Goal: Task Accomplishment & Management: Use online tool/utility

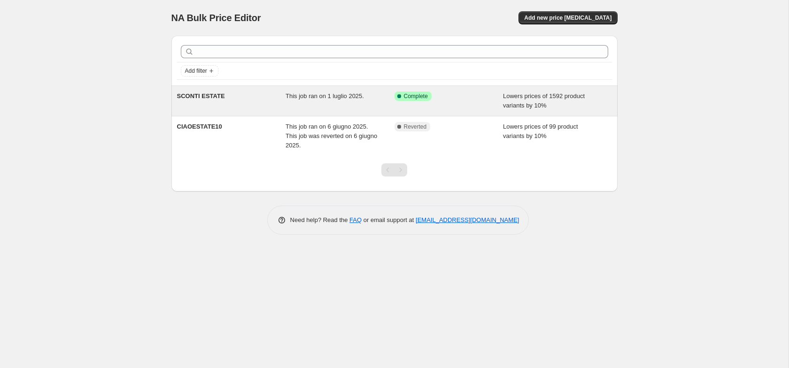
click at [352, 101] on div "This job ran on 1 luglio 2025." at bounding box center [340, 101] width 109 height 19
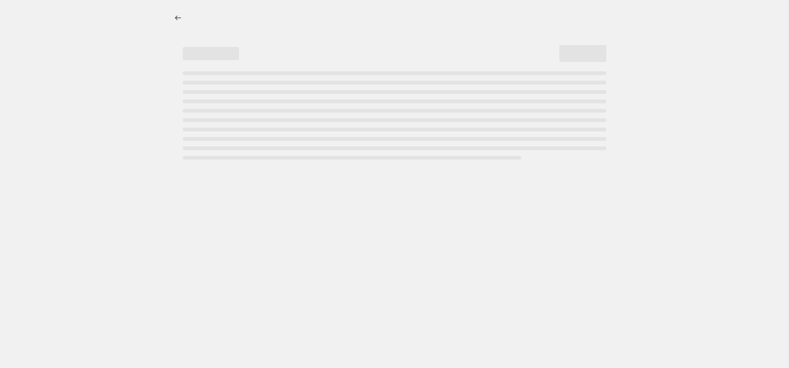
select select "percentage"
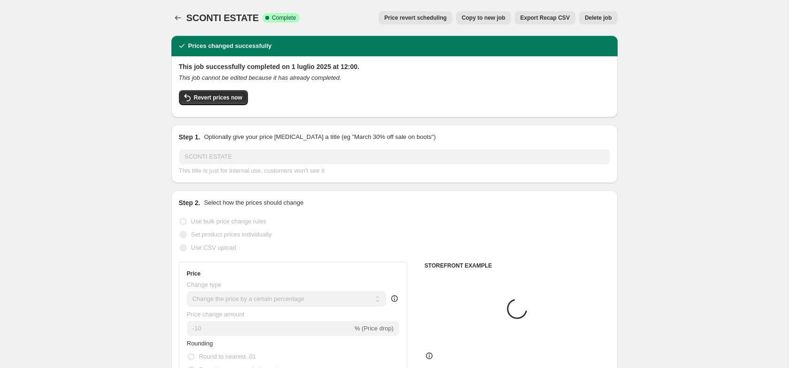
select select "collection"
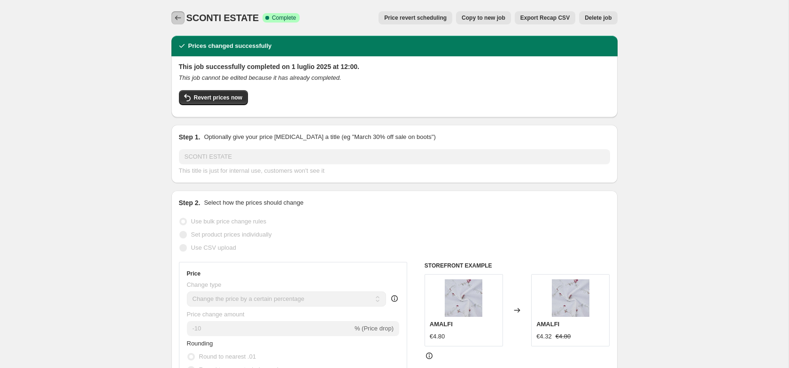
click at [182, 19] on button "Price change jobs" at bounding box center [177, 17] width 13 height 13
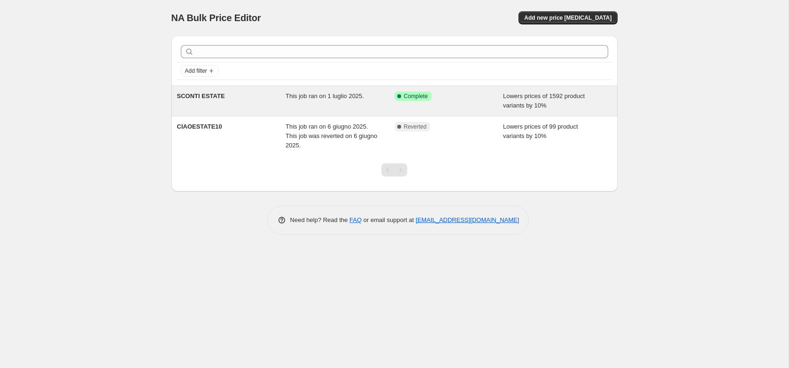
click at [284, 105] on div "SCONTI ESTATE" at bounding box center [231, 101] width 109 height 19
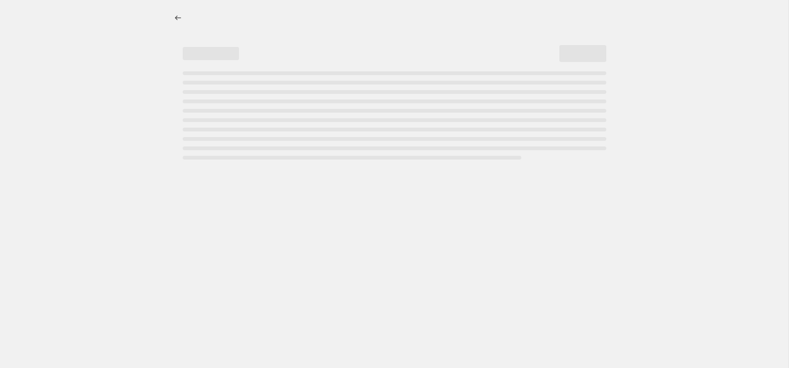
select select "percentage"
select select "collection"
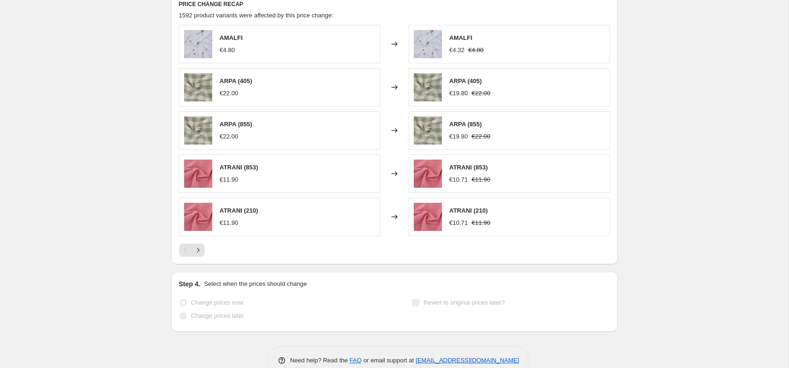
scroll to position [745, 0]
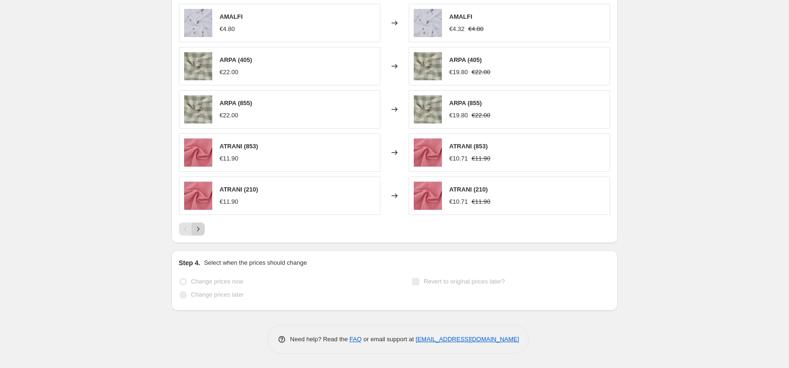
click at [203, 228] on button "Next" at bounding box center [198, 229] width 13 height 13
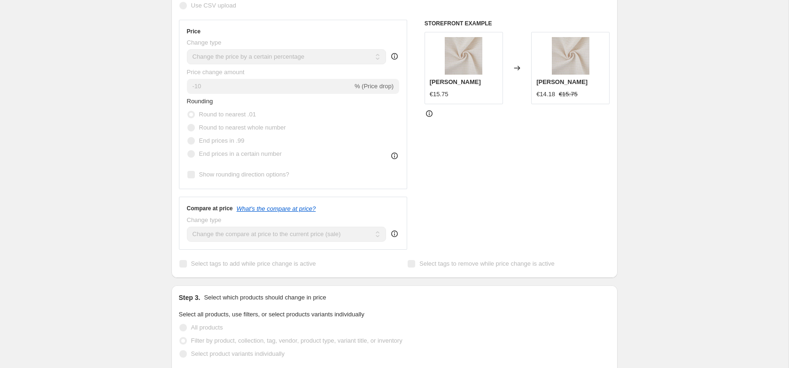
scroll to position [261, 0]
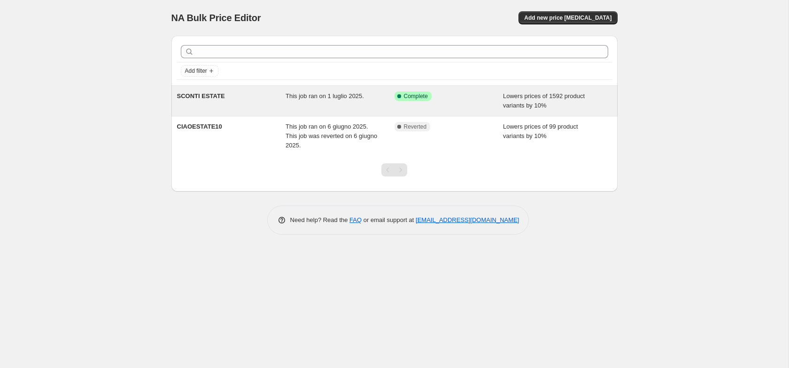
click at [440, 106] on div "Success Complete Complete" at bounding box center [449, 101] width 109 height 19
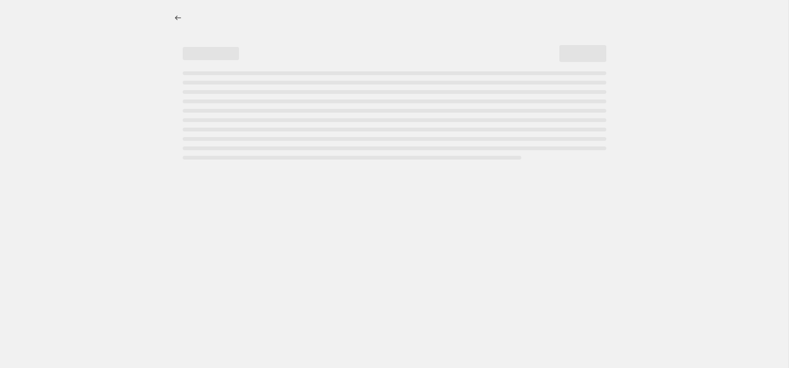
select select "percentage"
select select "collection"
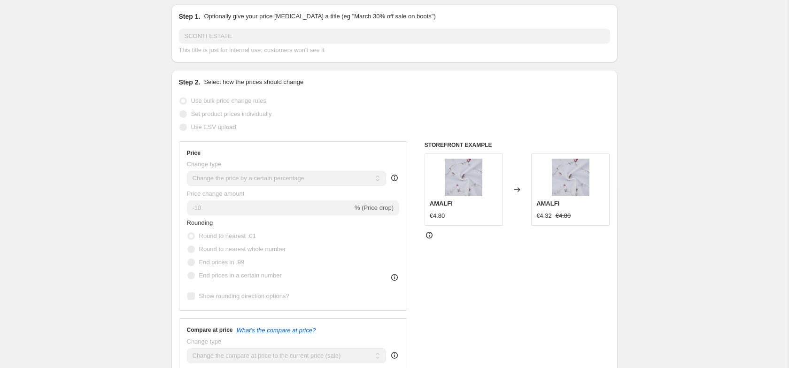
scroll to position [121, 0]
click at [575, 174] on img at bounding box center [571, 177] width 38 height 38
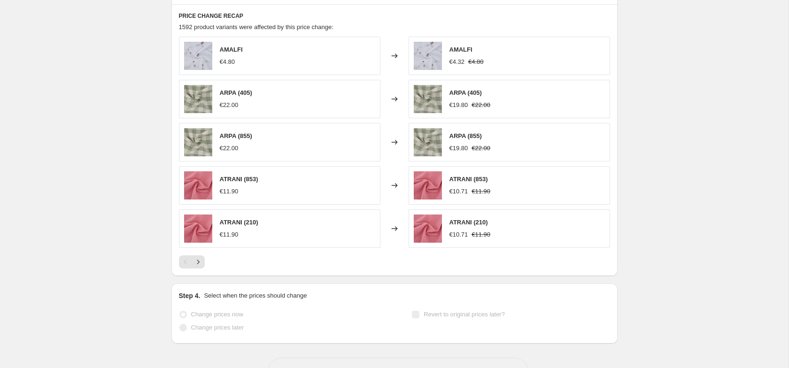
scroll to position [745, 0]
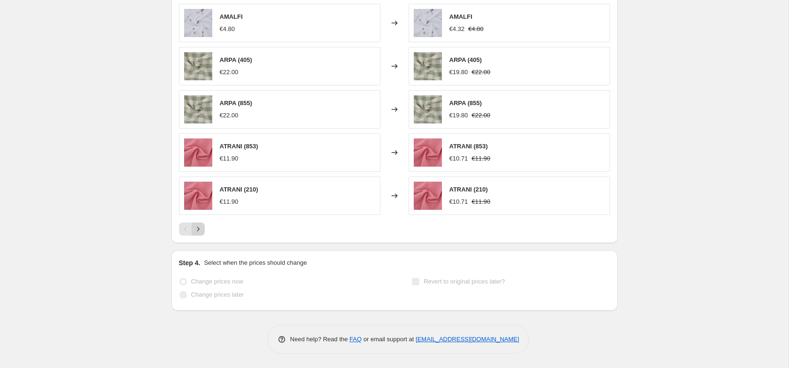
click at [200, 230] on icon "Next" at bounding box center [198, 229] width 9 height 9
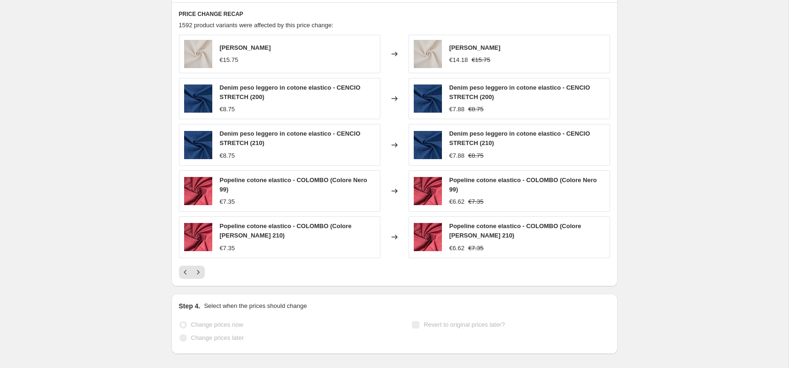
scroll to position [757, 0]
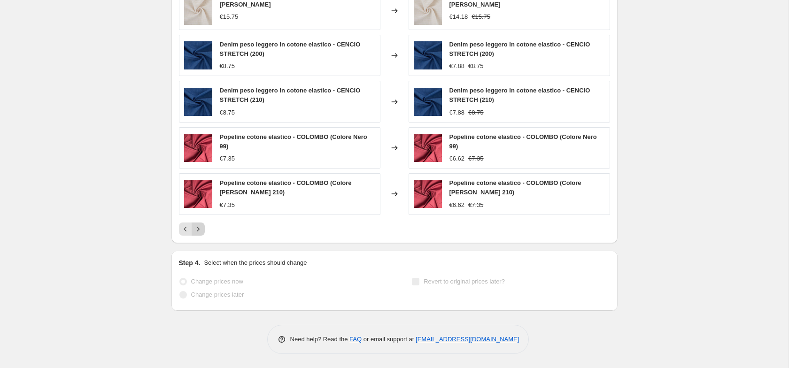
click at [197, 231] on icon "Next" at bounding box center [198, 229] width 9 height 9
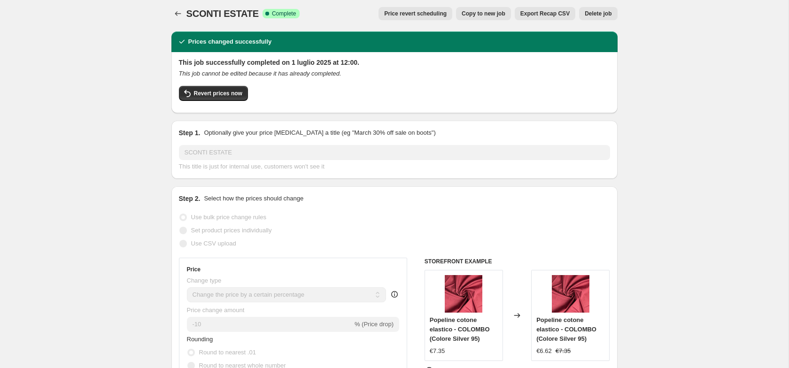
scroll to position [0, 0]
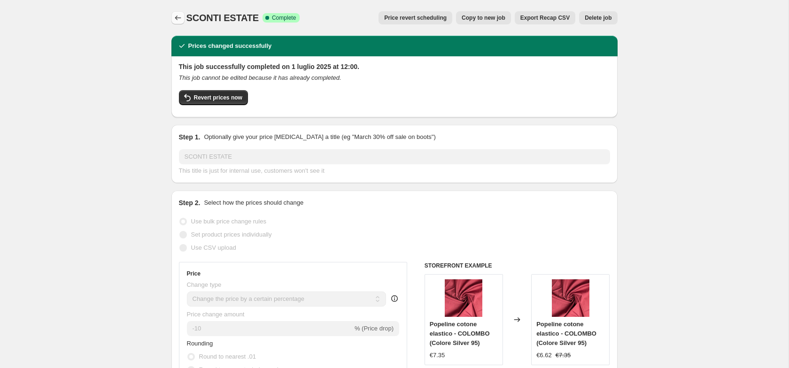
click at [179, 19] on icon "Price change jobs" at bounding box center [177, 17] width 9 height 9
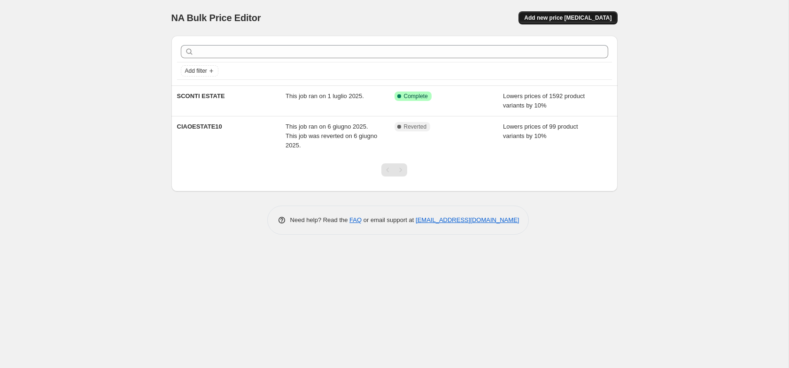
click at [566, 22] on button "Add new price [MEDICAL_DATA]" at bounding box center [568, 17] width 99 height 13
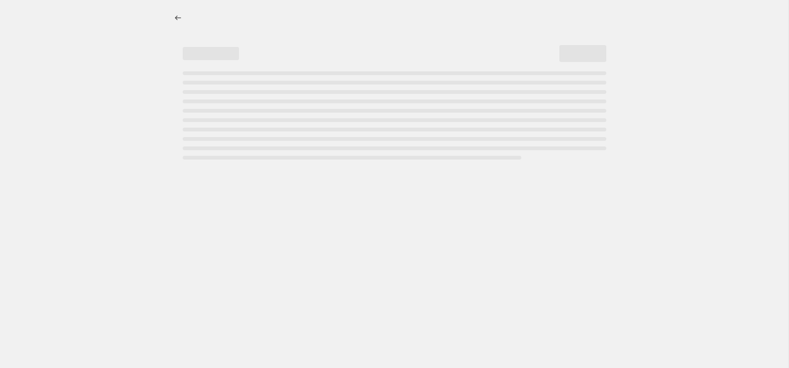
select select "percentage"
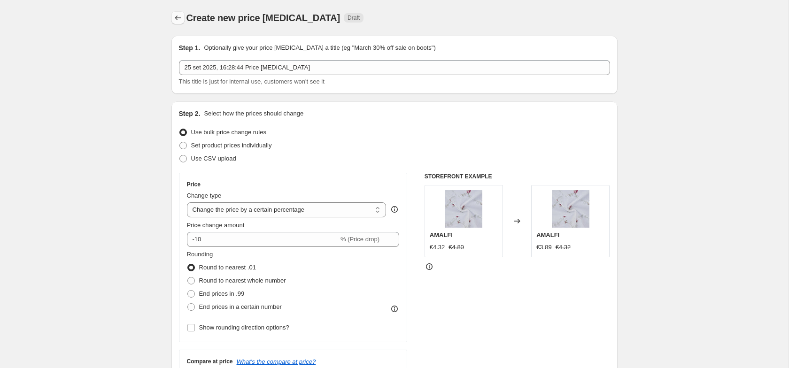
click at [178, 18] on icon "Price change jobs" at bounding box center [177, 17] width 9 height 9
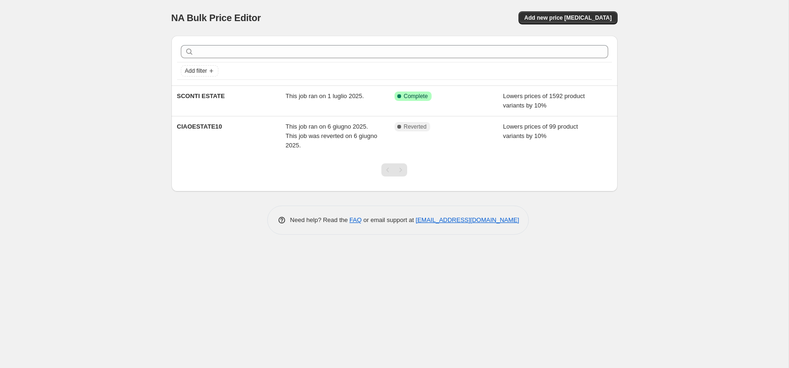
click at [570, 24] on div "NA Bulk Price Editor. This page is ready NA Bulk Price Editor Add new price cha…" at bounding box center [394, 18] width 446 height 36
click at [575, 16] on span "Add new price [MEDICAL_DATA]" at bounding box center [567, 18] width 87 height 8
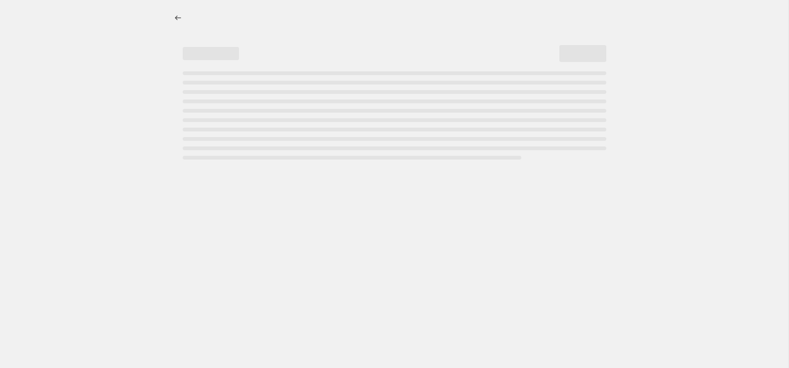
select select "percentage"
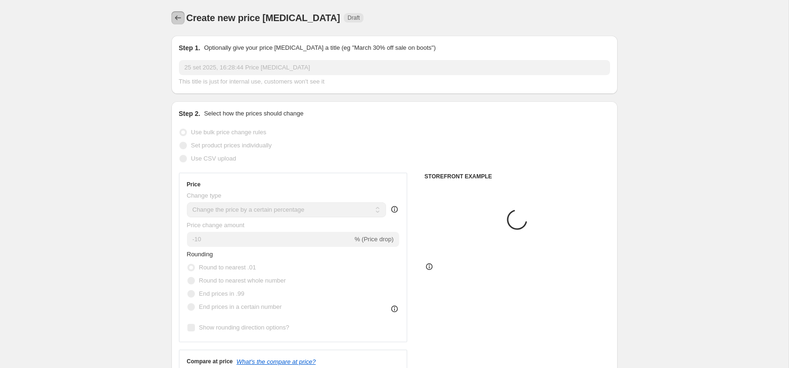
click at [181, 17] on icon "Price change jobs" at bounding box center [177, 17] width 9 height 9
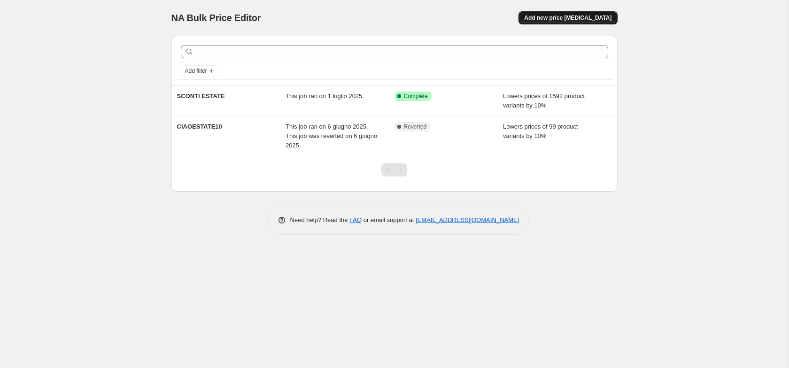
click at [602, 18] on span "Add new price [MEDICAL_DATA]" at bounding box center [567, 18] width 87 height 8
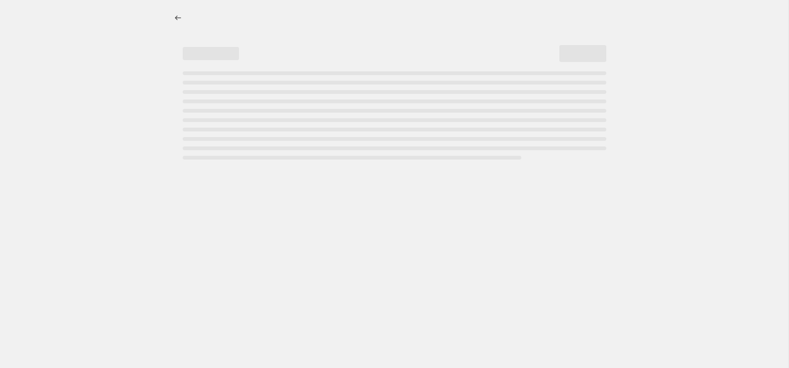
select select "percentage"
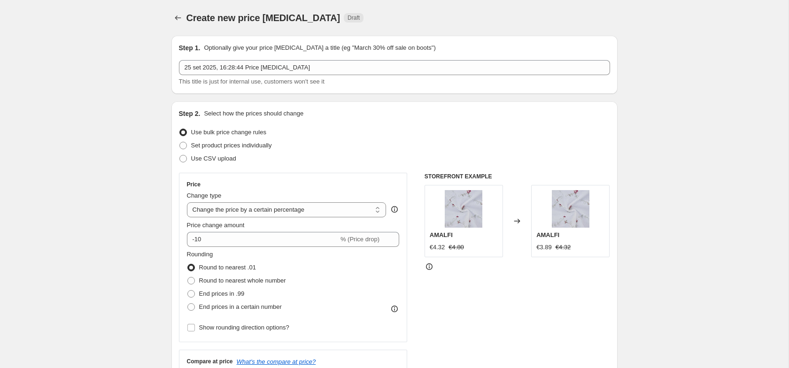
scroll to position [11, 0]
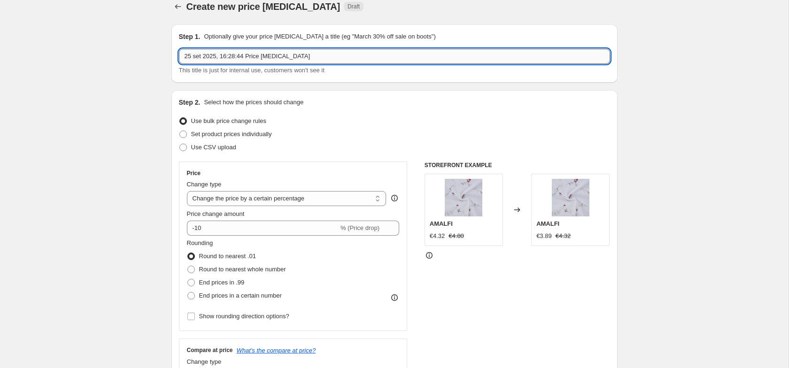
click at [347, 58] on input "25 set 2025, 16:28:44 Price change job" at bounding box center [394, 56] width 431 height 15
type input "SCONTI AUTUNNO/INVERNO"
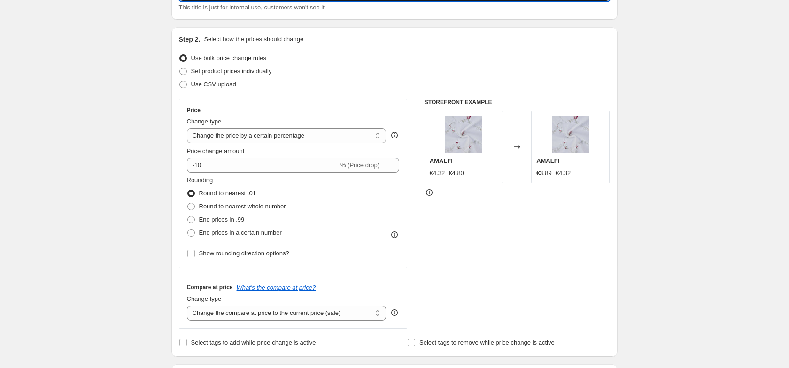
scroll to position [75, 0]
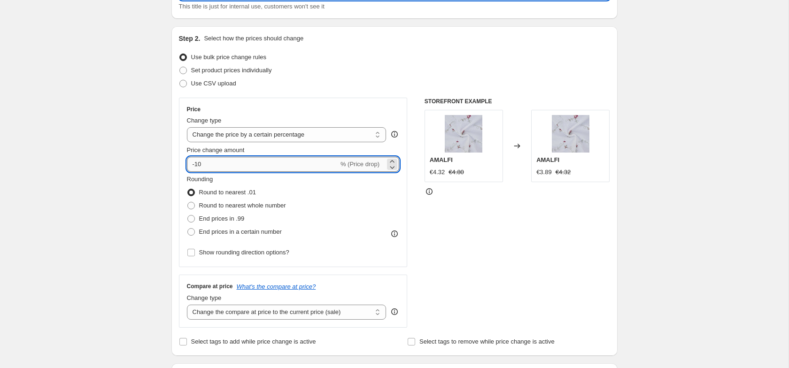
click at [217, 160] on input "-10" at bounding box center [263, 164] width 152 height 15
type input "-1"
type input "-20"
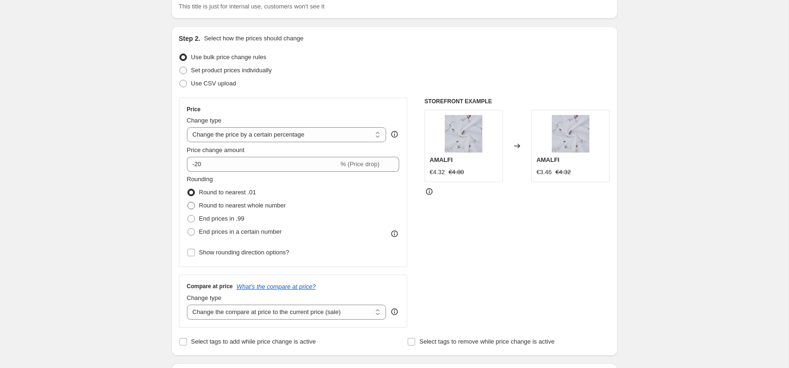
click at [246, 205] on span "Round to nearest whole number" at bounding box center [242, 205] width 87 height 7
click at [188, 202] on input "Round to nearest whole number" at bounding box center [187, 202] width 0 height 0
radio input "true"
click at [246, 195] on span "Round to nearest .01" at bounding box center [227, 192] width 57 height 7
click at [188, 189] on input "Round to nearest .01" at bounding box center [187, 189] width 0 height 0
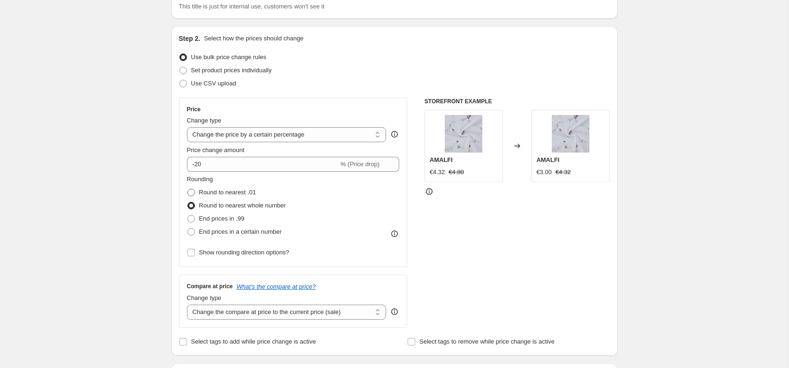
radio input "true"
click at [241, 218] on span "End prices in .99" at bounding box center [222, 218] width 46 height 7
click at [188, 216] on input "End prices in .99" at bounding box center [187, 215] width 0 height 0
radio input "true"
click at [242, 191] on span "Round to nearest .01" at bounding box center [227, 192] width 57 height 7
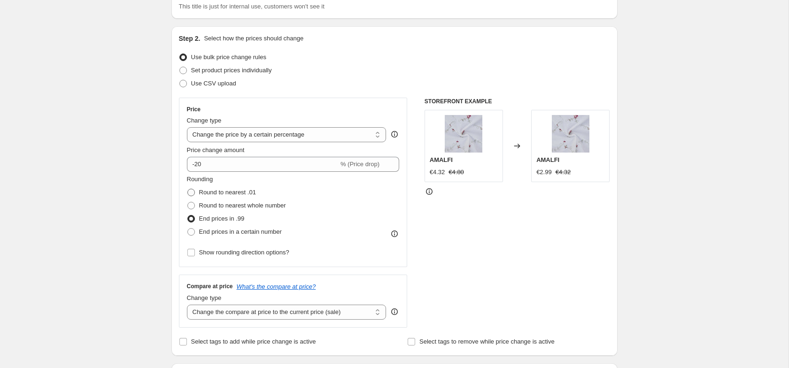
click at [188, 189] on input "Round to nearest .01" at bounding box center [187, 189] width 0 height 0
radio input "true"
click at [240, 231] on span "End prices in a certain number" at bounding box center [240, 231] width 83 height 7
click at [188, 229] on input "End prices in a certain number" at bounding box center [187, 228] width 0 height 0
radio input "true"
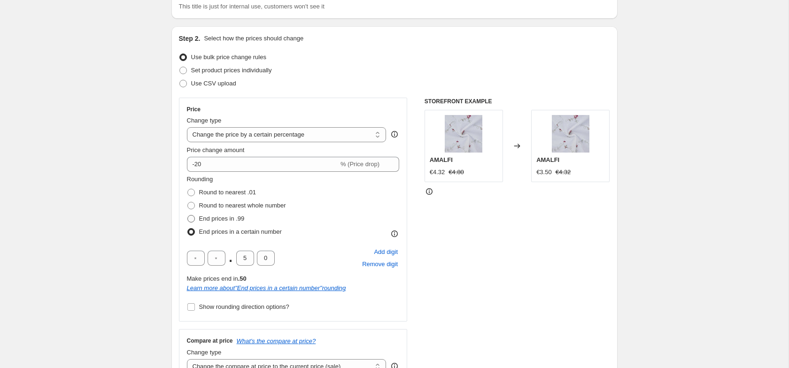
click at [239, 218] on span "End prices in .99" at bounding box center [222, 218] width 46 height 7
click at [188, 216] on input "End prices in .99" at bounding box center [187, 215] width 0 height 0
radio input "true"
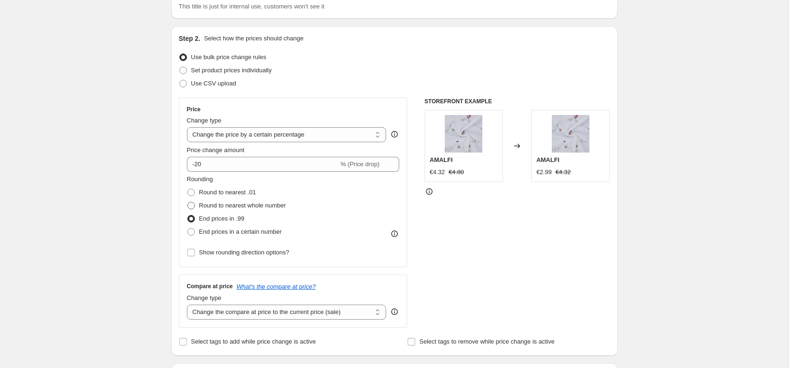
click at [240, 207] on span "Round to nearest whole number" at bounding box center [242, 205] width 87 height 7
click at [188, 202] on input "Round to nearest whole number" at bounding box center [187, 202] width 0 height 0
radio input "true"
click at [239, 217] on span "End prices in .99" at bounding box center [222, 218] width 46 height 7
click at [188, 216] on input "End prices in .99" at bounding box center [187, 215] width 0 height 0
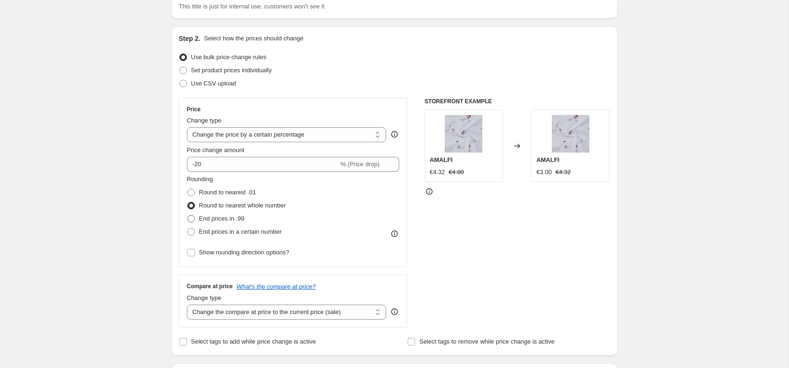
radio input "true"
click at [240, 193] on span "Round to nearest .01" at bounding box center [227, 192] width 57 height 7
click at [188, 189] on input "Round to nearest .01" at bounding box center [187, 189] width 0 height 0
radio input "true"
click at [240, 206] on span "Round to nearest whole number" at bounding box center [242, 205] width 87 height 7
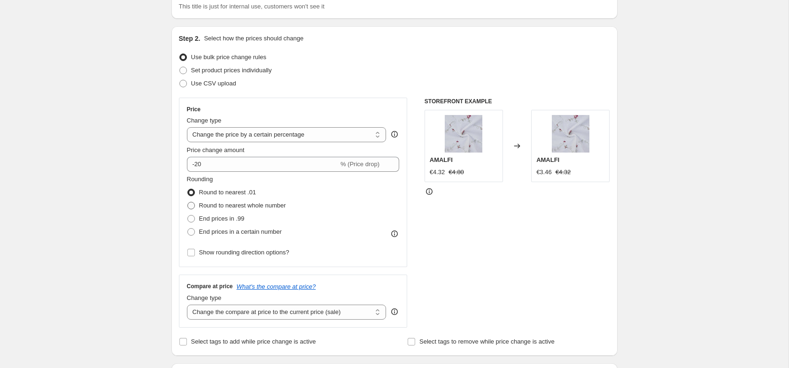
click at [188, 202] on input "Round to nearest whole number" at bounding box center [187, 202] width 0 height 0
radio input "true"
click at [241, 196] on span "Round to nearest .01" at bounding box center [227, 192] width 57 height 7
click at [188, 189] on input "Round to nearest .01" at bounding box center [187, 189] width 0 height 0
radio input "true"
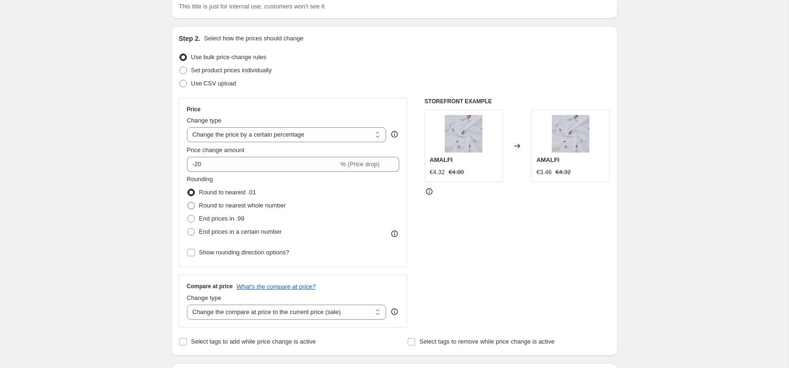
click at [241, 206] on span "Round to nearest whole number" at bounding box center [242, 205] width 87 height 7
click at [188, 202] on input "Round to nearest whole number" at bounding box center [187, 202] width 0 height 0
radio input "true"
click at [240, 199] on label "Round to nearest whole number" at bounding box center [236, 205] width 99 height 13
click at [188, 202] on input "Round to nearest whole number" at bounding box center [187, 202] width 0 height 0
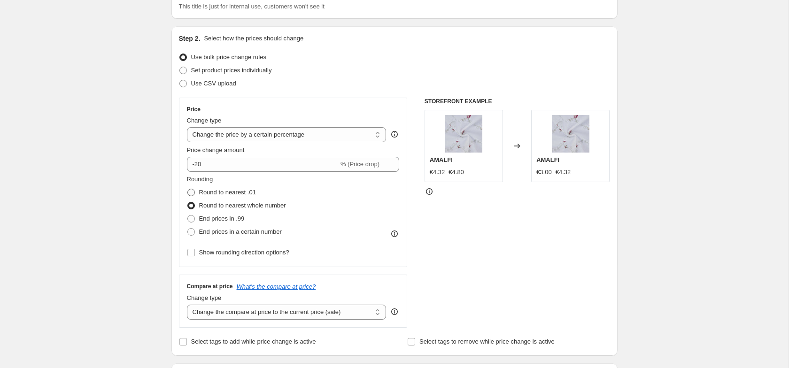
click at [240, 194] on span "Round to nearest .01" at bounding box center [227, 192] width 57 height 7
click at [188, 189] on input "Round to nearest .01" at bounding box center [187, 189] width 0 height 0
radio input "true"
click at [240, 209] on span "Round to nearest whole number" at bounding box center [242, 205] width 87 height 9
click at [188, 202] on input "Round to nearest whole number" at bounding box center [187, 202] width 0 height 0
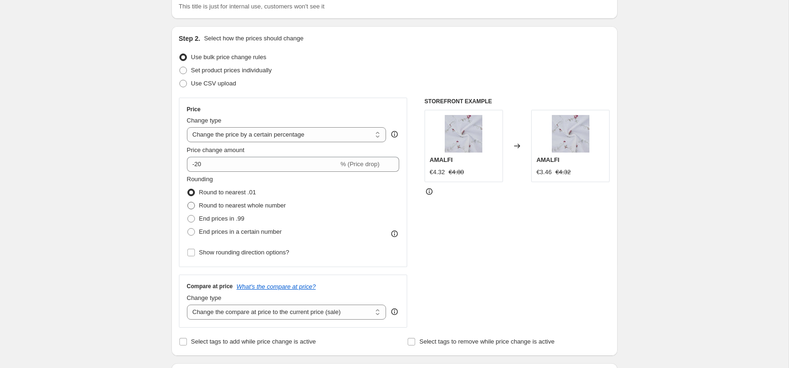
radio input "true"
click at [240, 220] on span "End prices in .99" at bounding box center [222, 218] width 46 height 7
click at [188, 216] on input "End prices in .99" at bounding box center [187, 215] width 0 height 0
radio input "true"
click at [241, 207] on span "Round to nearest whole number" at bounding box center [242, 205] width 87 height 7
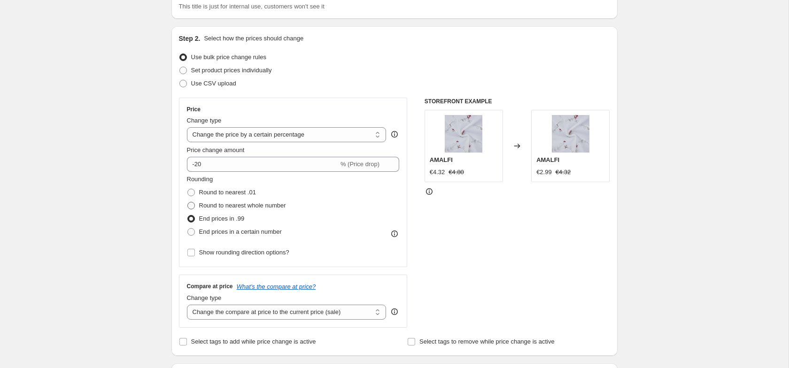
click at [188, 202] on input "Round to nearest whole number" at bounding box center [187, 202] width 0 height 0
radio input "true"
click at [241, 193] on span "Round to nearest .01" at bounding box center [227, 192] width 57 height 7
click at [188, 189] on input "Round to nearest .01" at bounding box center [187, 189] width 0 height 0
radio input "true"
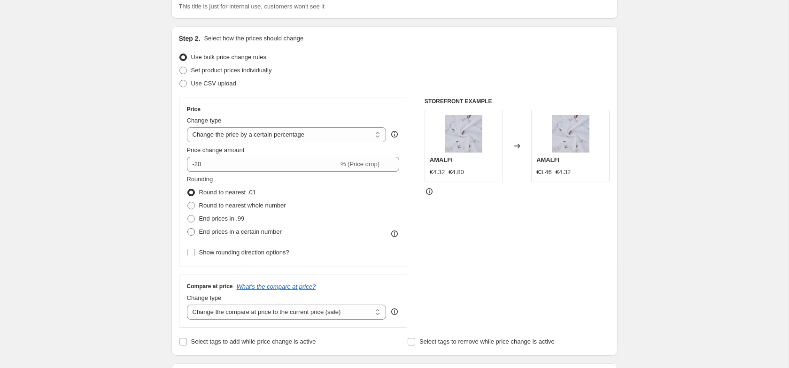
click at [241, 233] on span "End prices in a certain number" at bounding box center [240, 231] width 83 height 7
click at [188, 229] on input "End prices in a certain number" at bounding box center [187, 228] width 0 height 0
radio input "true"
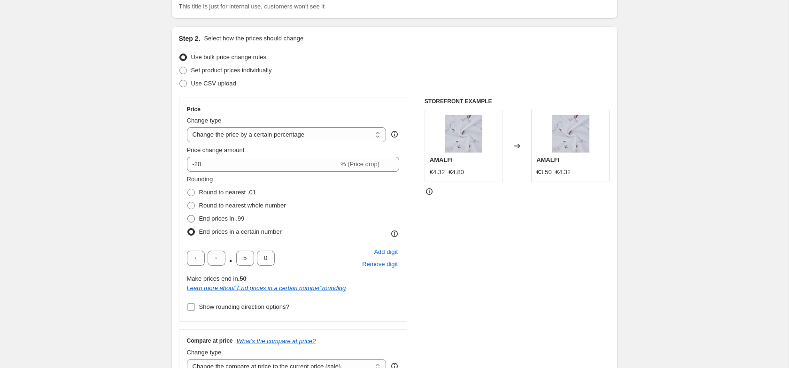
click at [241, 217] on span "End prices in .99" at bounding box center [222, 218] width 46 height 7
click at [188, 216] on input "End prices in .99" at bounding box center [187, 215] width 0 height 0
radio input "true"
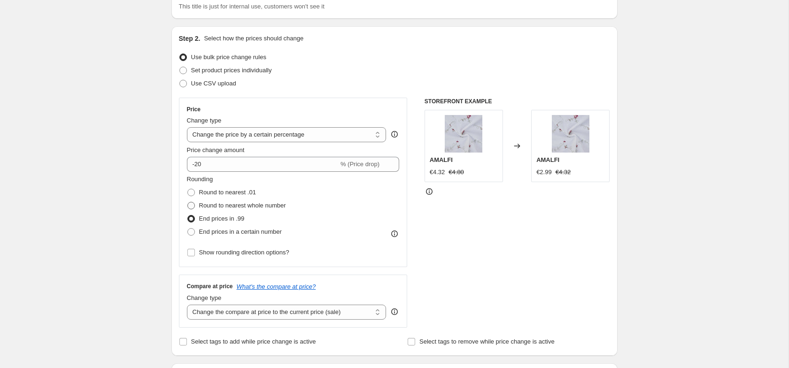
click at [243, 204] on span "Round to nearest whole number" at bounding box center [242, 205] width 87 height 7
click at [188, 202] on input "Round to nearest whole number" at bounding box center [187, 202] width 0 height 0
radio input "true"
click at [242, 192] on span "Round to nearest .01" at bounding box center [227, 192] width 57 height 7
click at [188, 189] on input "Round to nearest .01" at bounding box center [187, 189] width 0 height 0
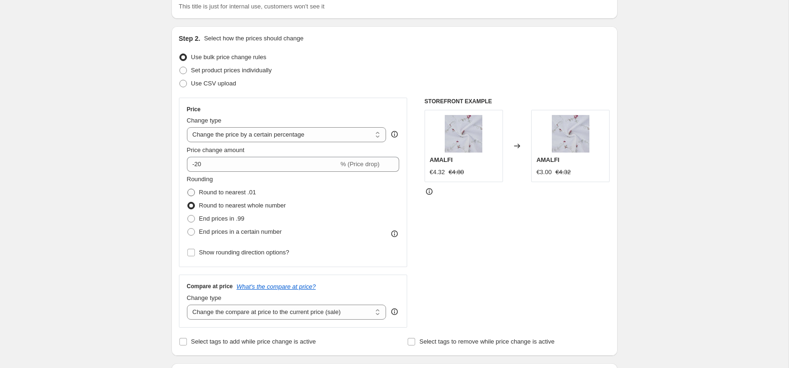
radio input "true"
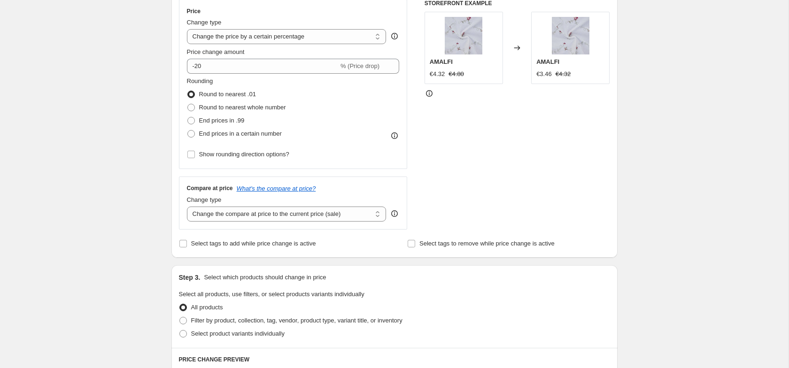
scroll to position [175, 0]
click at [254, 214] on select "Change the compare at price to the current price (sale) Change the compare at p…" at bounding box center [287, 212] width 200 height 15
click at [187, 205] on select "Change the compare at price to the current price (sale) Change the compare at p…" at bounding box center [287, 212] width 200 height 15
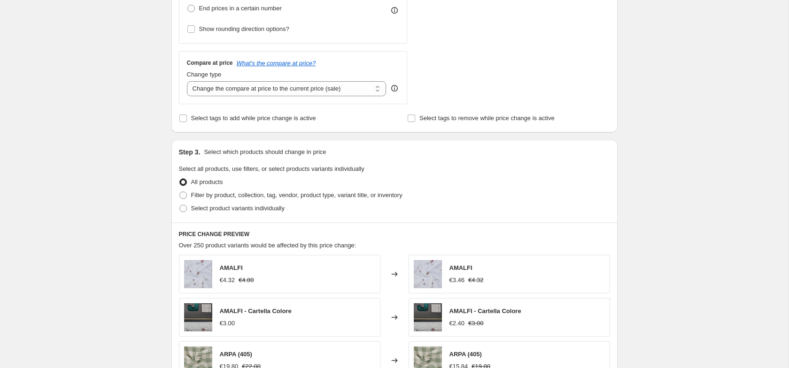
scroll to position [300, 0]
click at [225, 196] on span "Filter by product, collection, tag, vendor, product type, variant title, or inv…" at bounding box center [296, 194] width 211 height 7
click at [180, 191] on input "Filter by product, collection, tag, vendor, product type, variant title, or inv…" at bounding box center [179, 191] width 0 height 0
radio input "true"
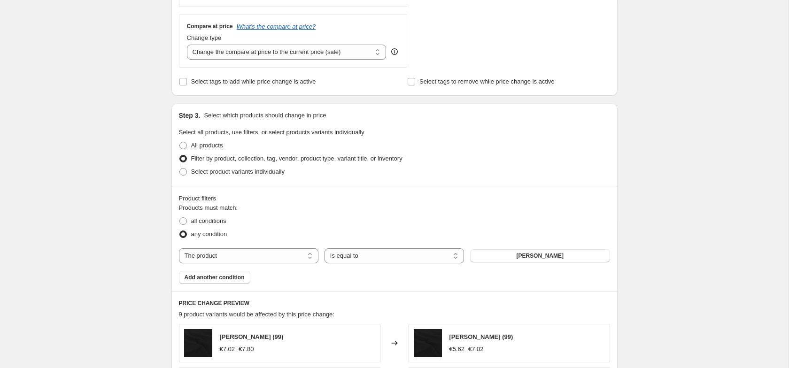
scroll to position [367, 0]
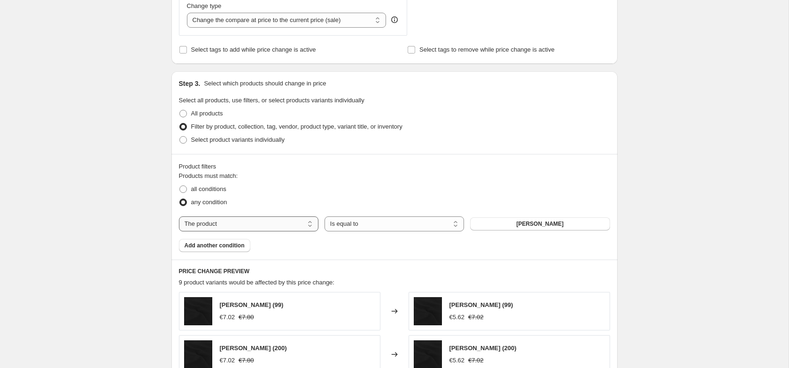
click at [233, 225] on select "The product The product's collection The product's tag The product's vendor The…" at bounding box center [248, 224] width 139 height 15
select select "collection"
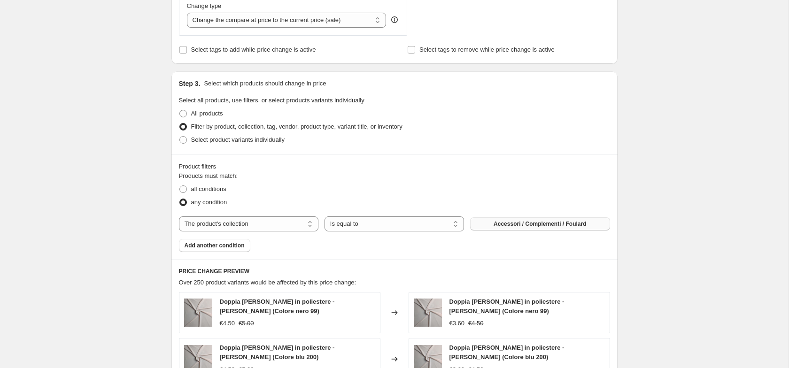
click at [502, 224] on span "Accessori / Complementi / Foulard" at bounding box center [540, 224] width 93 height 8
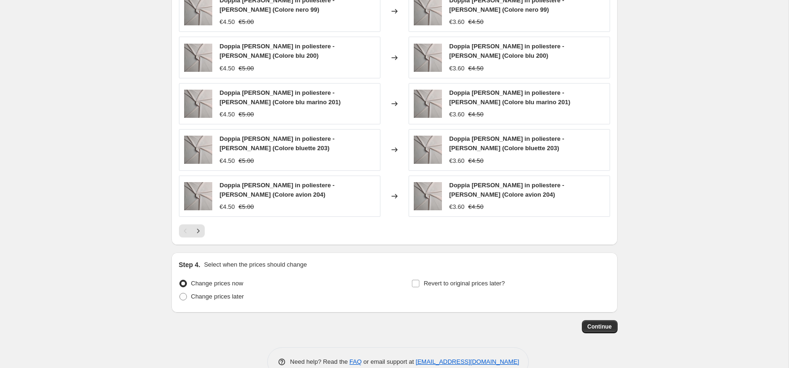
scroll to position [671, 0]
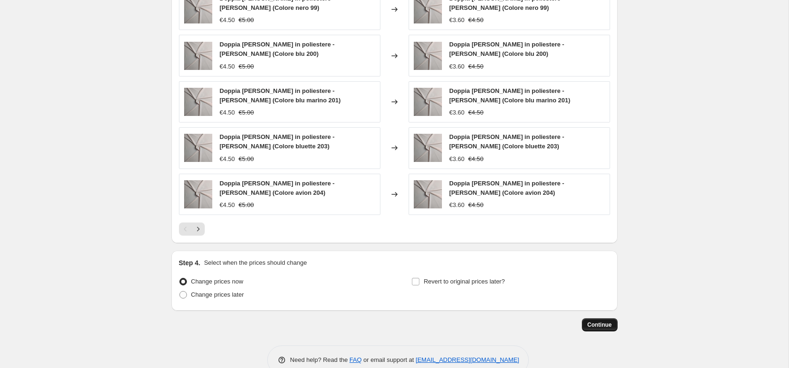
click at [606, 326] on span "Continue" at bounding box center [600, 325] width 24 height 8
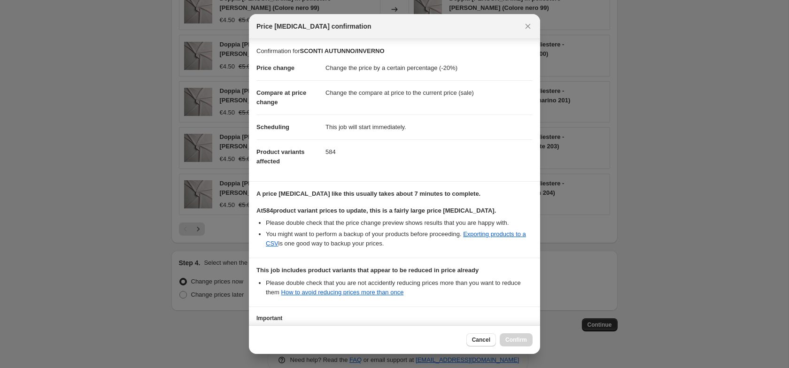
scroll to position [79, 0]
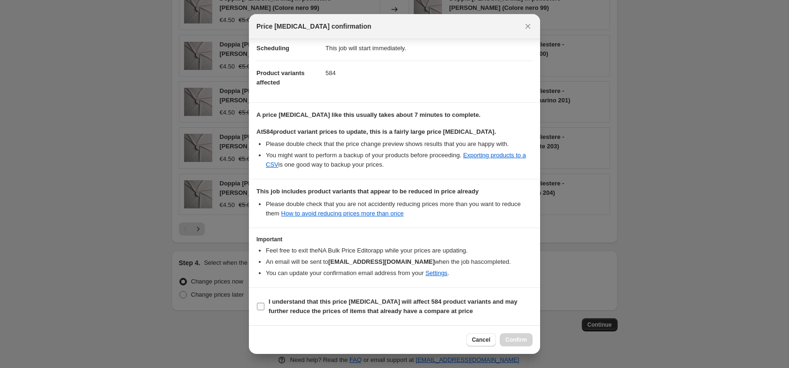
click at [260, 304] on input "I understand that this price change job will affect 584 product variants and ma…" at bounding box center [261, 307] width 8 height 8
checkbox input "true"
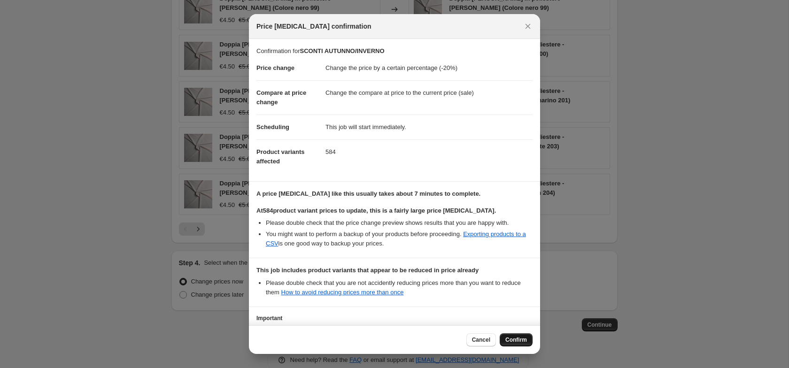
click at [511, 338] on span "Confirm" at bounding box center [516, 340] width 22 height 8
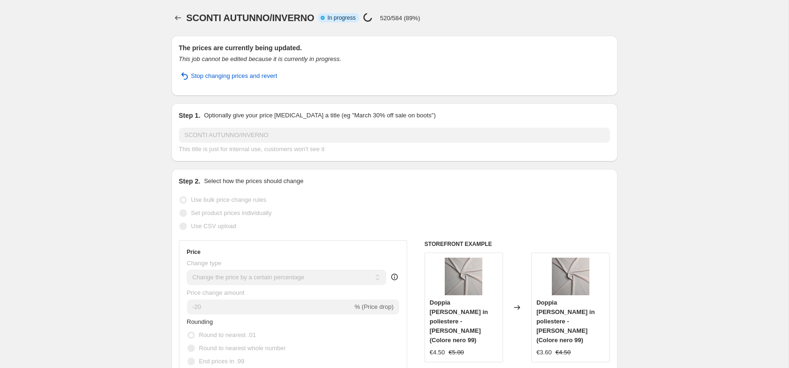
select select "percentage"
select select "collection"
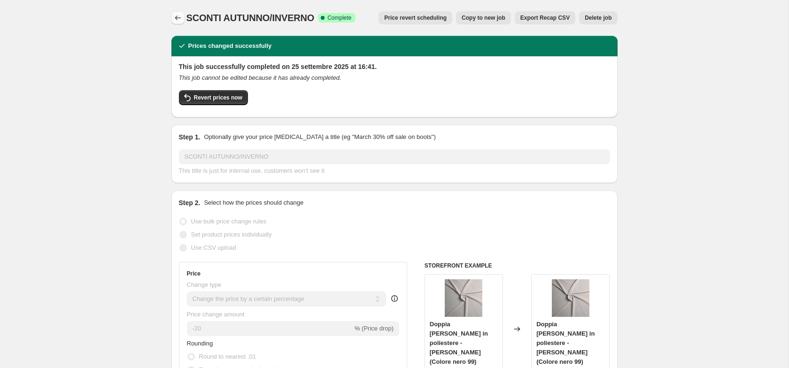
click at [180, 22] on icon "Price change jobs" at bounding box center [177, 17] width 9 height 9
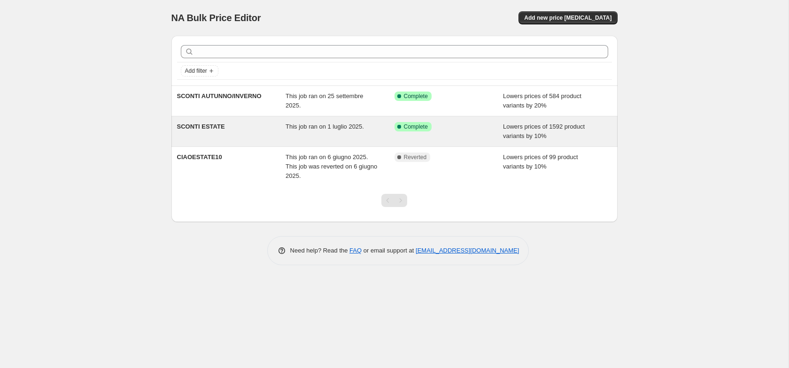
click at [331, 137] on div "This job ran on 1 luglio 2025." at bounding box center [340, 131] width 109 height 19
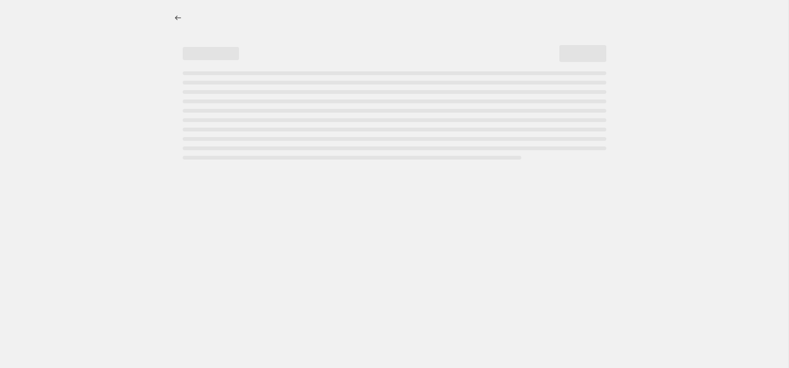
select select "percentage"
select select "collection"
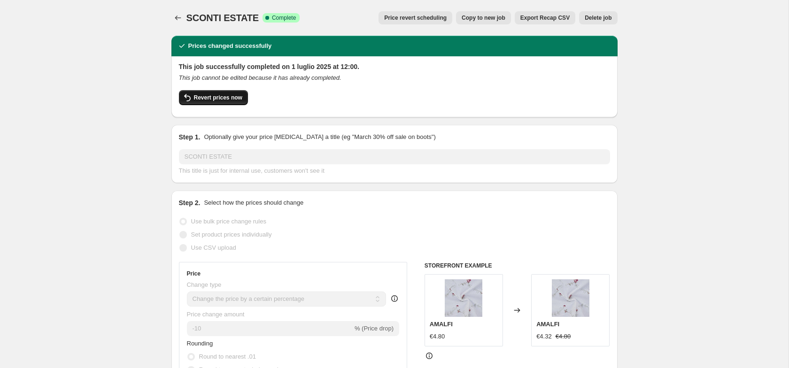
click at [235, 95] on span "Revert prices now" at bounding box center [218, 98] width 48 height 8
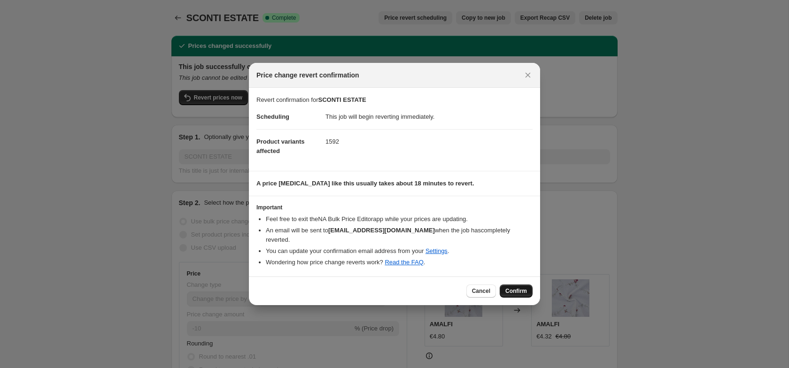
click at [520, 289] on span "Confirm" at bounding box center [516, 291] width 22 height 8
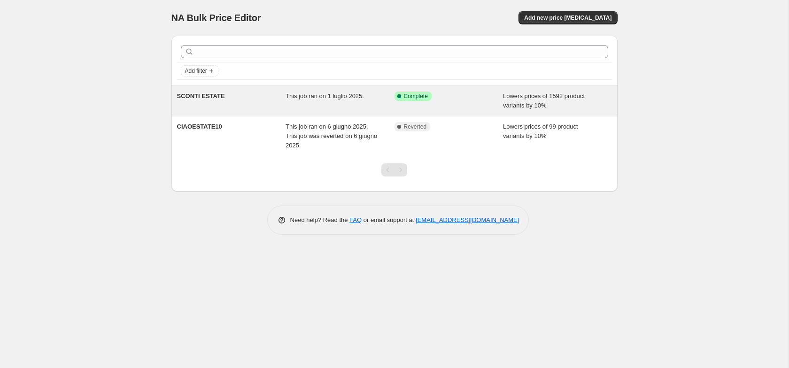
click at [280, 103] on div "SCONTI ESTATE" at bounding box center [231, 101] width 109 height 19
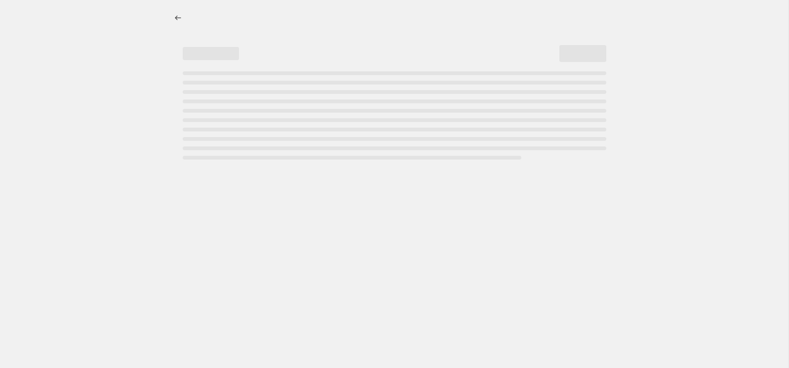
select select "percentage"
select select "collection"
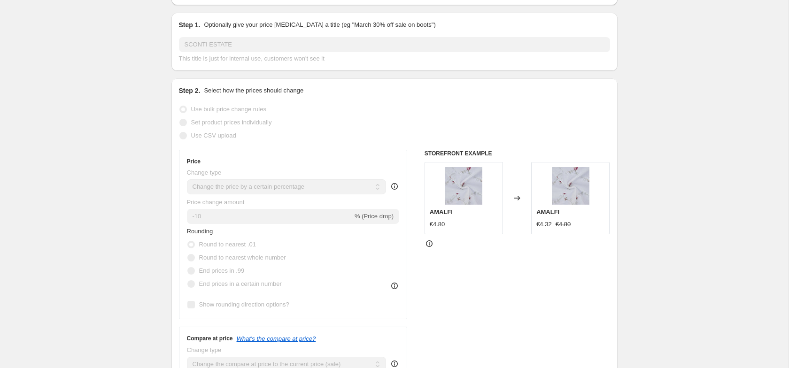
scroll to position [111, 0]
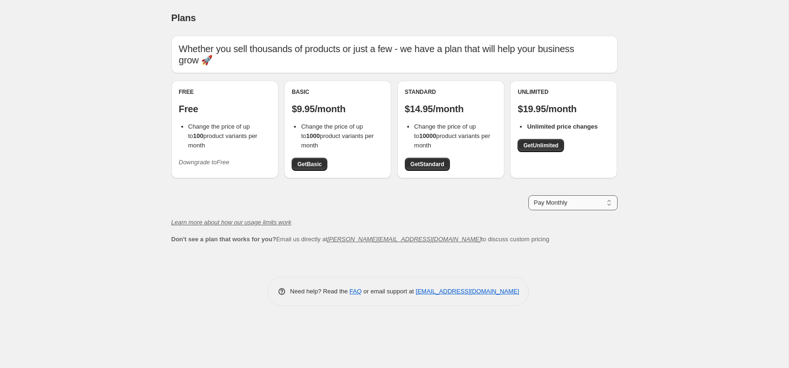
click at [569, 210] on select "Pay Monthly Pay Yearly (Save 16%)" at bounding box center [572, 202] width 89 height 15
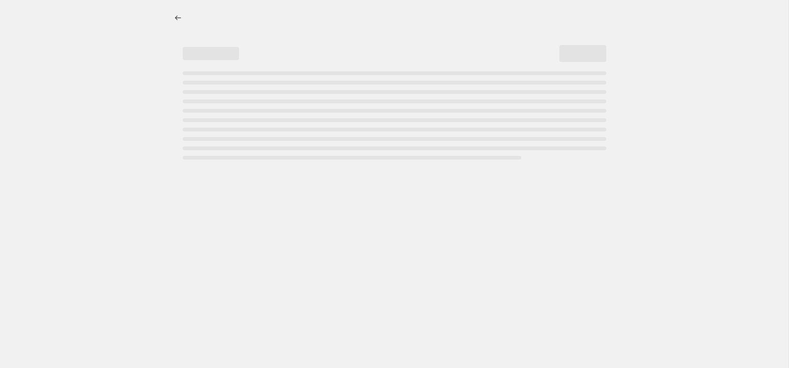
select select "percentage"
select select "collection"
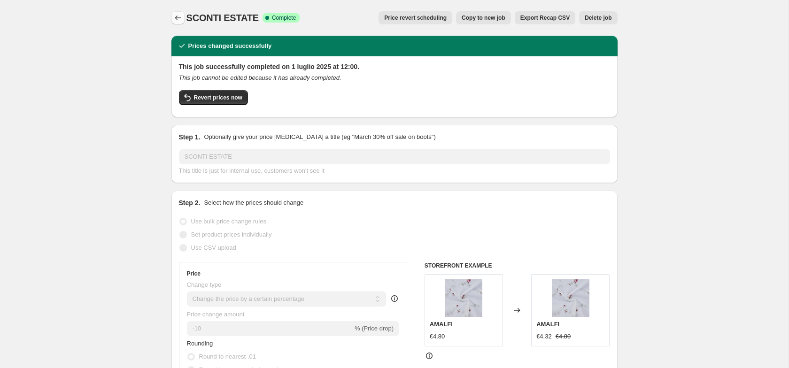
click at [179, 22] on icon "Price change jobs" at bounding box center [177, 17] width 9 height 9
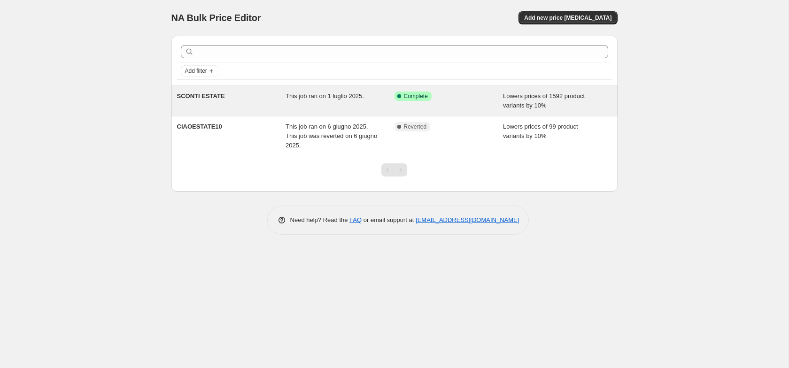
click at [344, 108] on div "This job ran on 1 luglio 2025." at bounding box center [340, 101] width 109 height 19
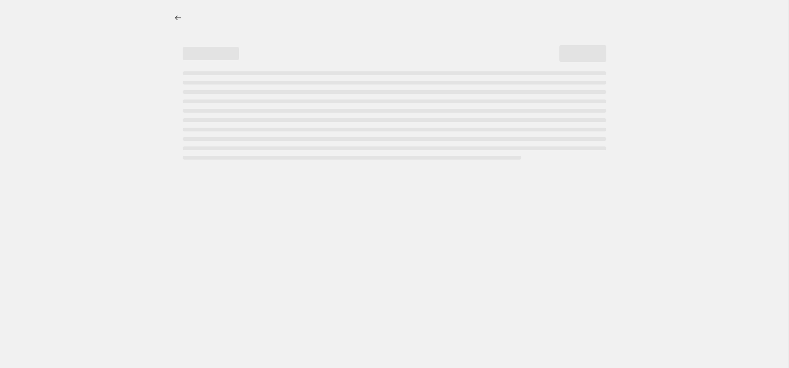
select select "percentage"
select select "collection"
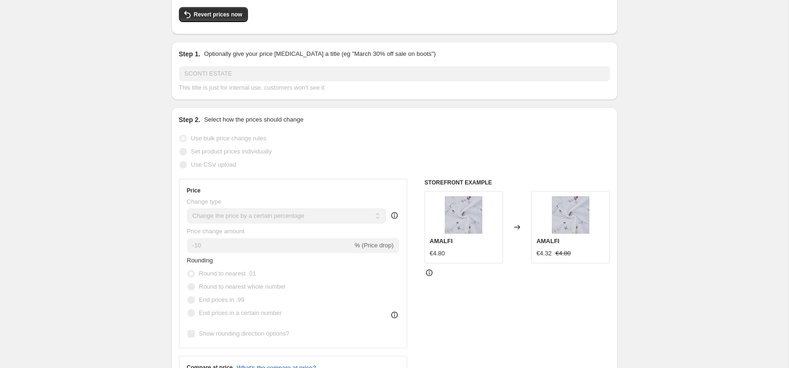
scroll to position [90, 0]
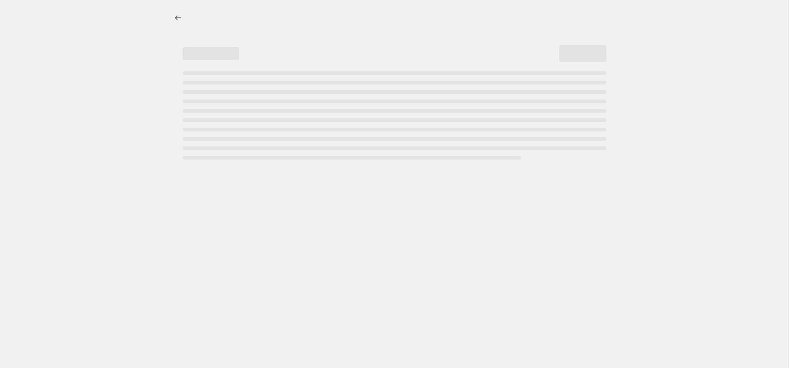
select select "percentage"
select select "collection"
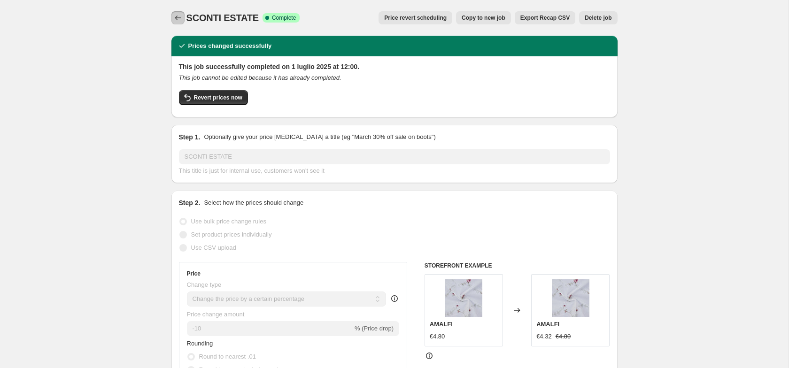
click at [177, 18] on icon "Price change jobs" at bounding box center [177, 17] width 9 height 9
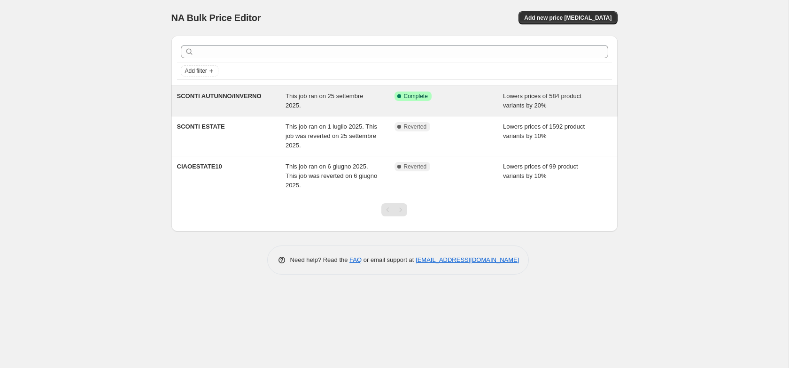
click at [289, 108] on span "This job ran on 25 settembre 2025." at bounding box center [324, 101] width 77 height 16
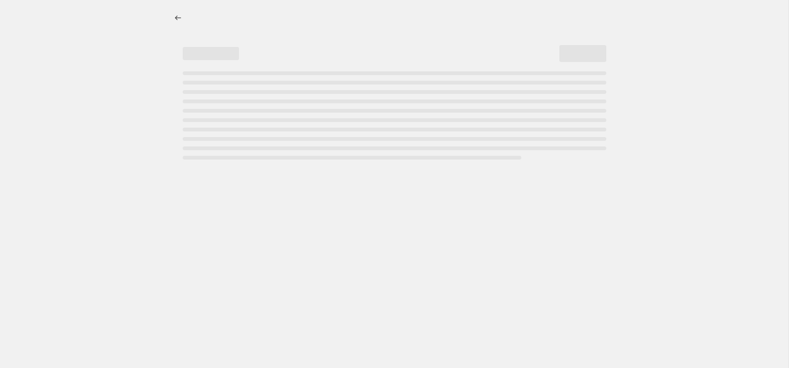
select select "percentage"
select select "collection"
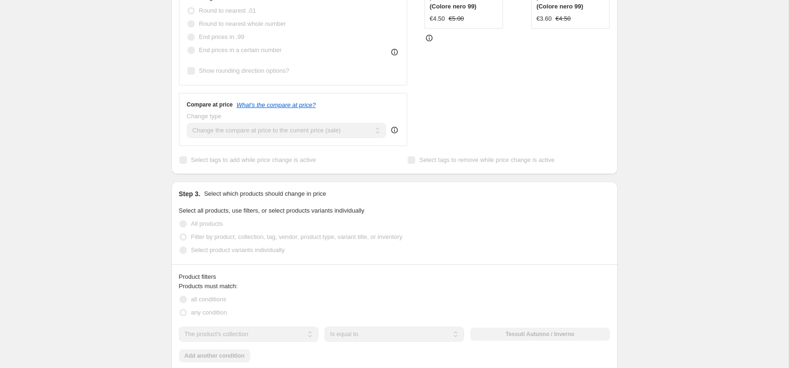
scroll to position [760, 0]
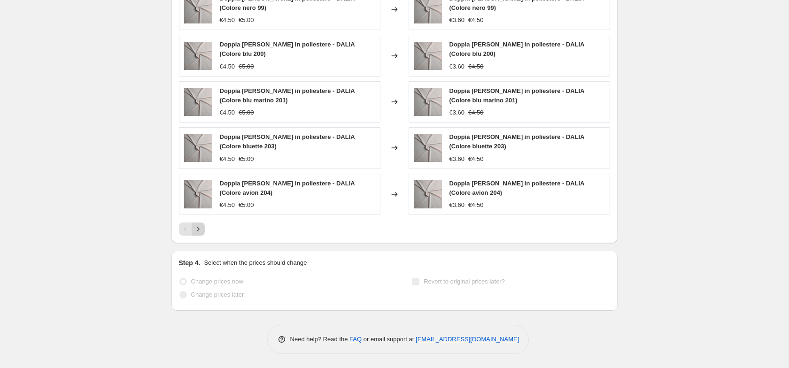
click at [198, 228] on icon "Next" at bounding box center [198, 229] width 2 height 4
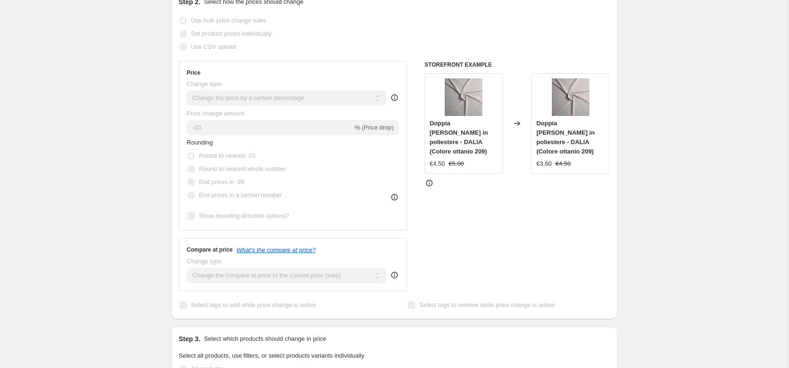
scroll to position [0, 0]
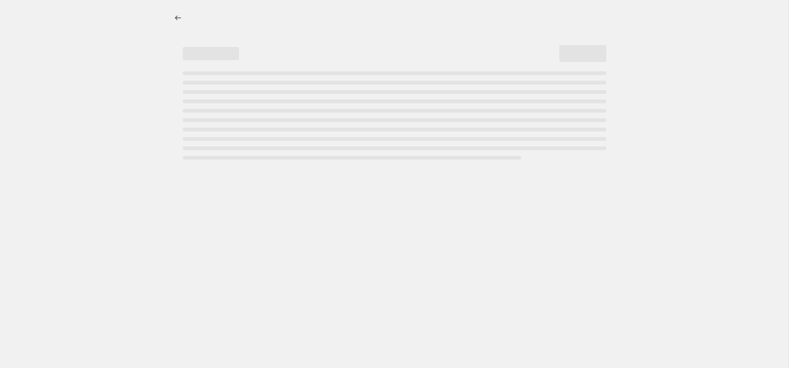
select select "percentage"
select select "collection"
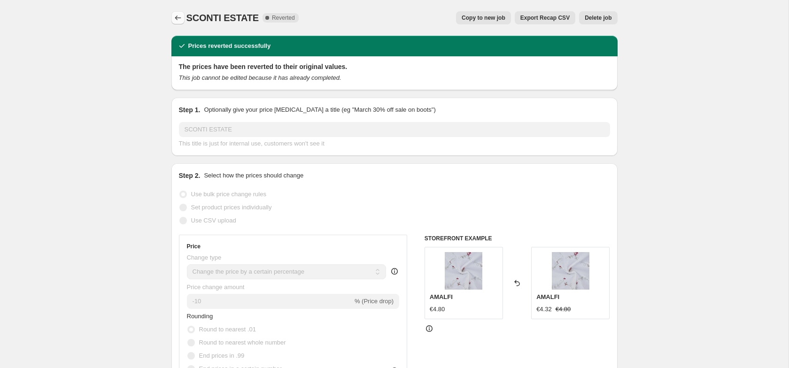
click at [180, 15] on icon "Price change jobs" at bounding box center [177, 17] width 9 height 9
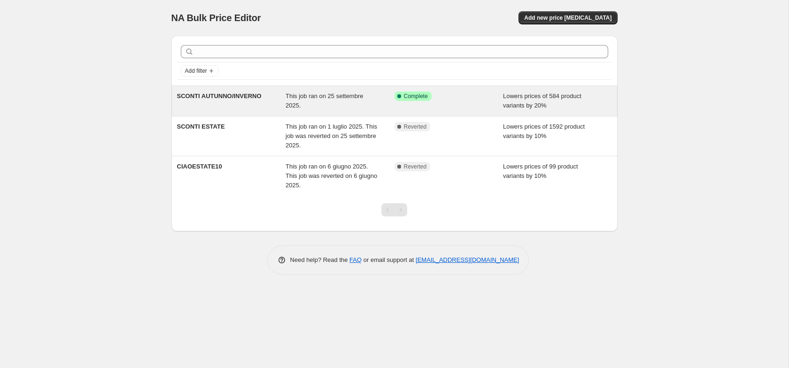
click at [368, 107] on div "This job ran on 25 settembre 2025." at bounding box center [340, 101] width 109 height 19
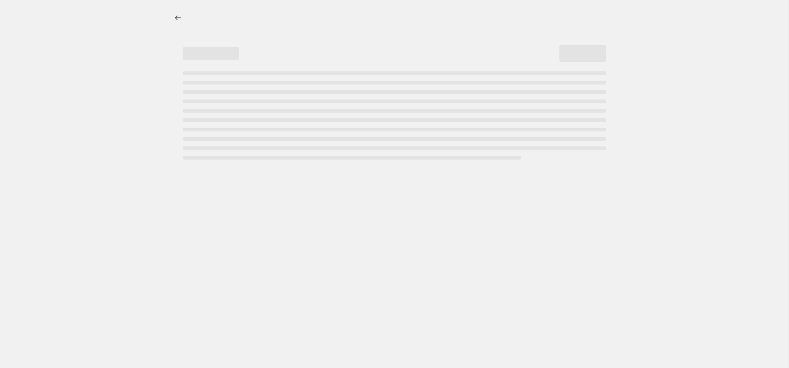
select select "percentage"
select select "collection"
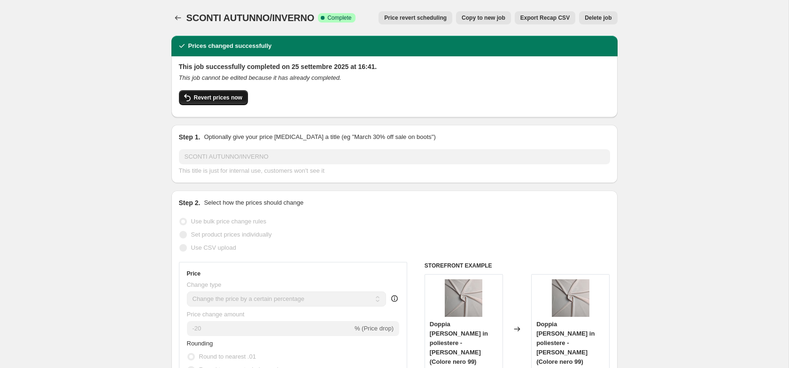
click at [204, 96] on span "Revert prices now" at bounding box center [218, 98] width 48 height 8
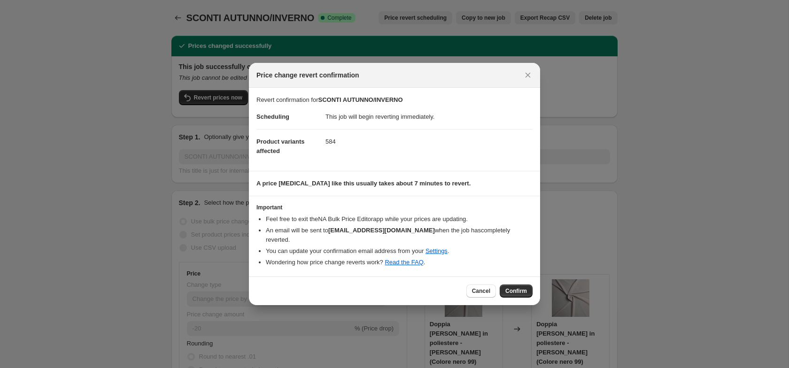
click at [519, 297] on div "Cancel Confirm" at bounding box center [394, 291] width 291 height 29
click at [519, 297] on button "Confirm" at bounding box center [516, 291] width 33 height 13
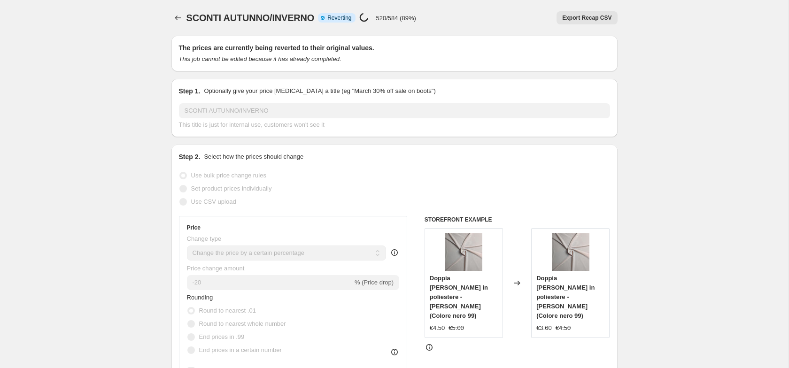
select select "percentage"
select select "collection"
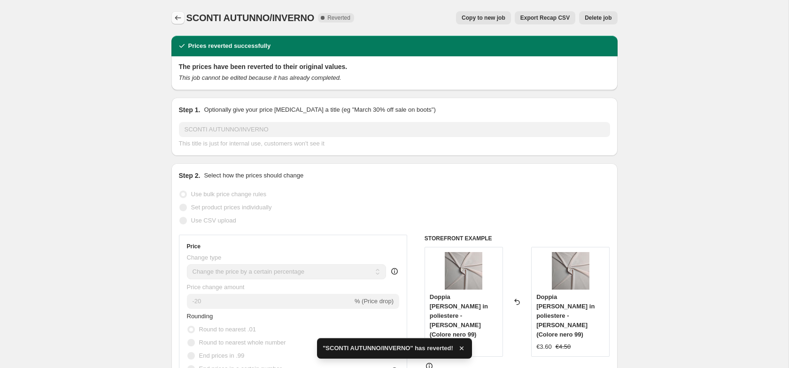
click at [180, 18] on icon "Price change jobs" at bounding box center [178, 17] width 6 height 5
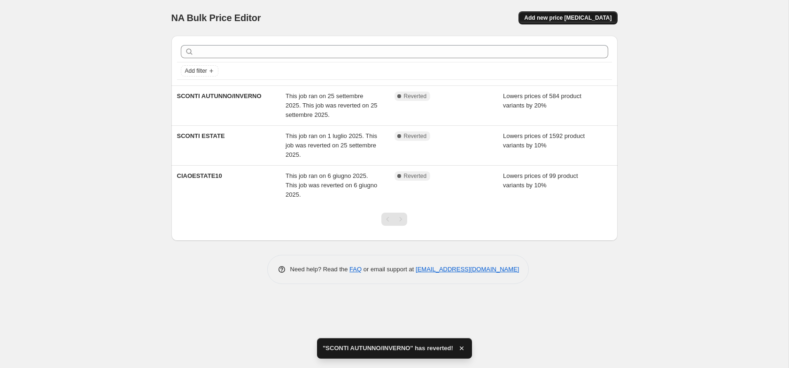
click at [555, 15] on span "Add new price [MEDICAL_DATA]" at bounding box center [567, 18] width 87 height 8
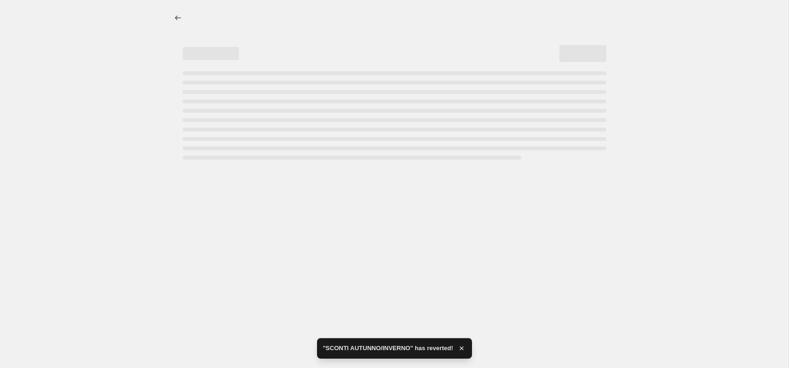
select select "percentage"
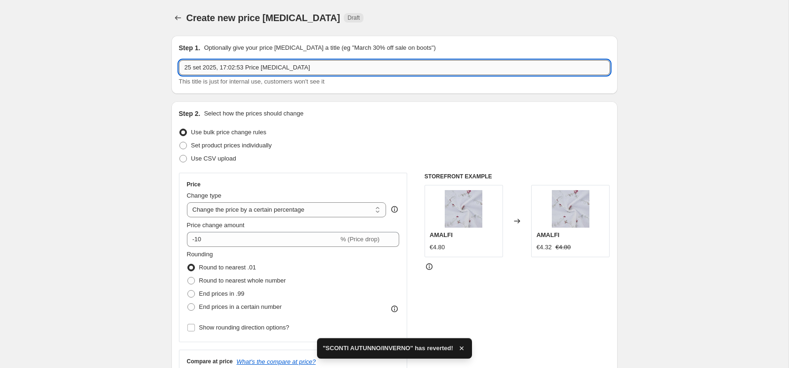
click at [261, 67] on input "25 set 2025, 17:02:53 Price change job" at bounding box center [394, 67] width 431 height 15
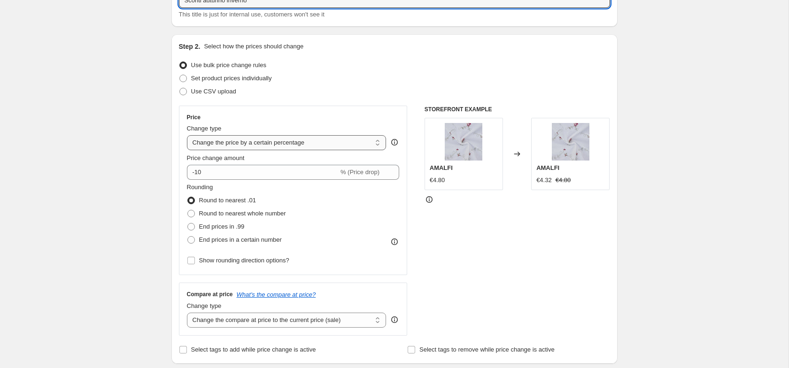
scroll to position [68, 0]
type input "Sconti autunno inverno"
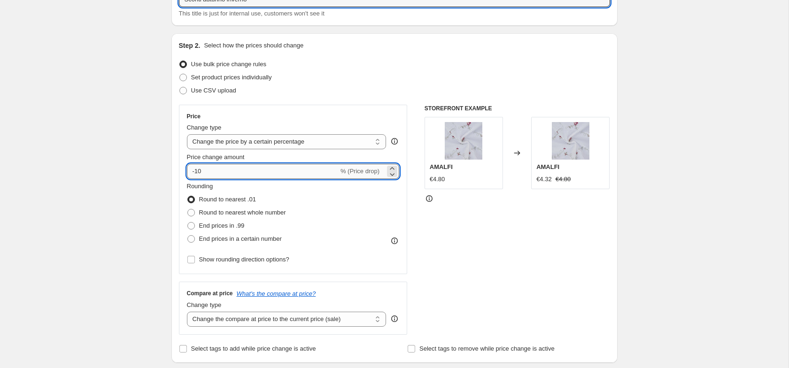
click at [232, 171] on input "-10" at bounding box center [263, 171] width 152 height 15
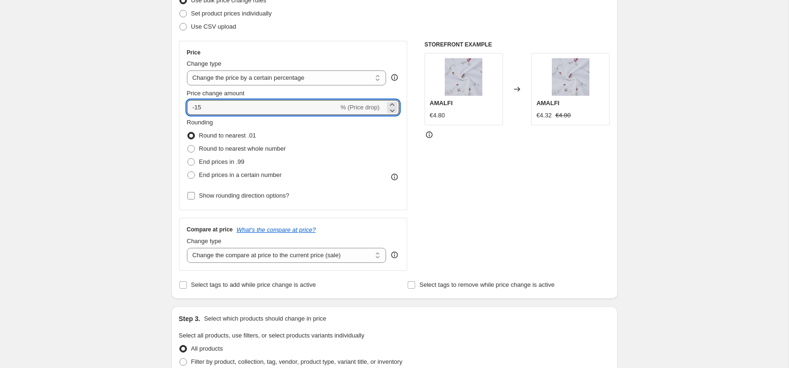
scroll to position [132, 0]
type input "-15"
click at [290, 257] on select "Change the compare at price to the current price (sale) Change the compare at p…" at bounding box center [287, 255] width 200 height 15
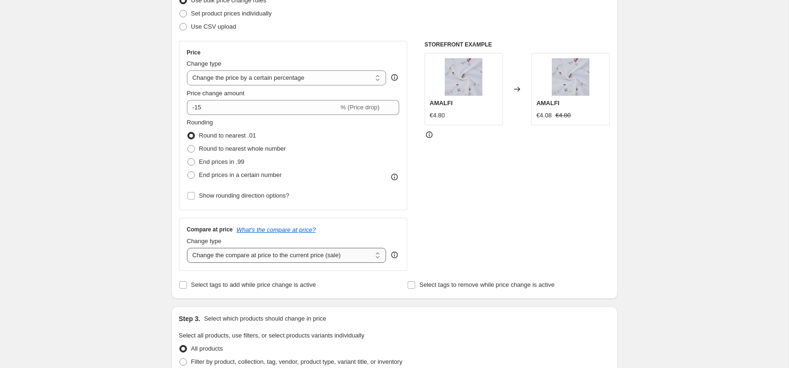
click at [187, 248] on select "Change the compare at price to the current price (sale) Change the compare at p…" at bounding box center [287, 255] width 200 height 15
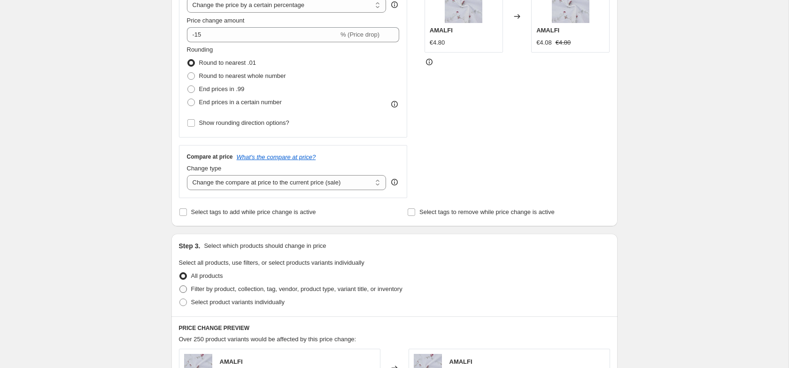
click at [245, 291] on span "Filter by product, collection, tag, vendor, product type, variant title, or inv…" at bounding box center [296, 289] width 211 height 7
click at [180, 286] on input "Filter by product, collection, tag, vendor, product type, variant title, or inv…" at bounding box center [179, 286] width 0 height 0
radio input "true"
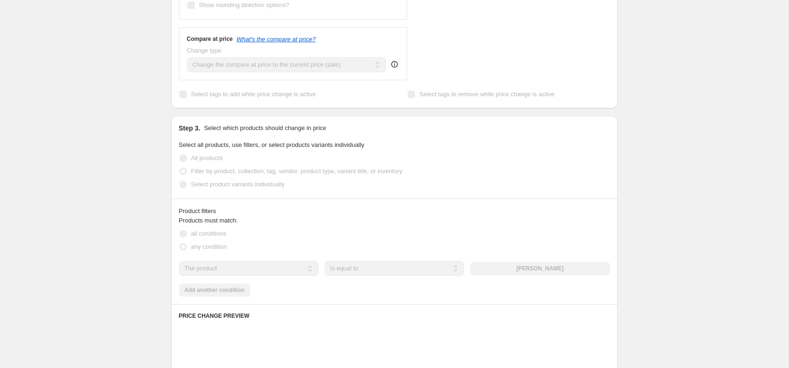
scroll to position [323, 0]
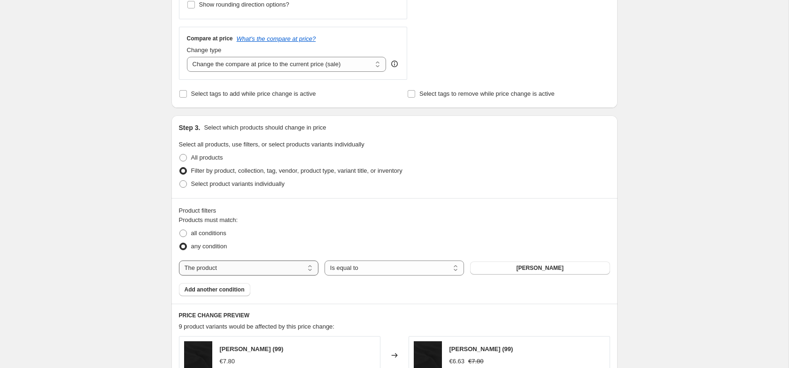
click at [245, 268] on select "The product The product's collection The product's tag The product's vendor The…" at bounding box center [248, 268] width 139 height 15
select select "collection"
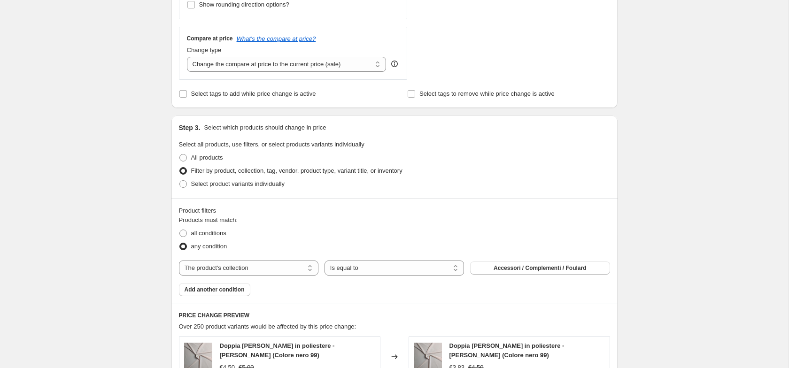
click at [505, 267] on span "Accessori / Complementi / Foulard" at bounding box center [540, 268] width 93 height 8
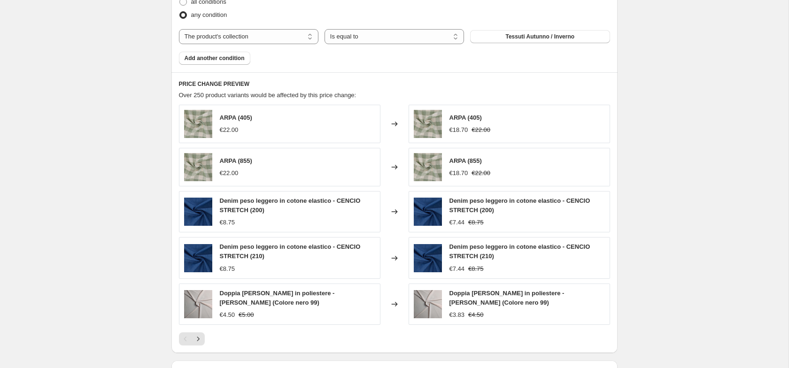
scroll to position [685, 0]
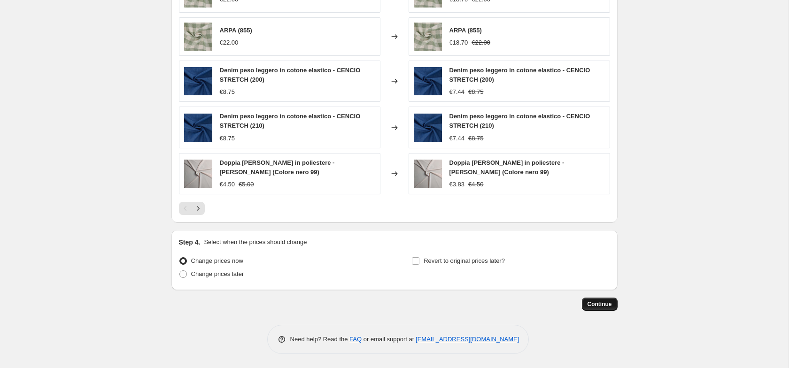
click at [615, 306] on button "Continue" at bounding box center [600, 304] width 36 height 13
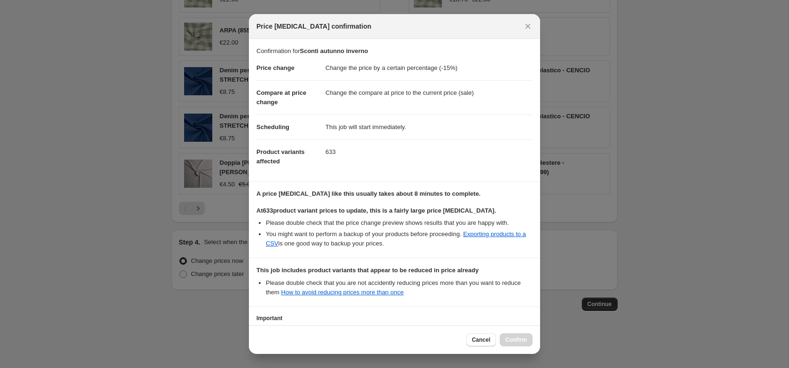
scroll to position [79, 0]
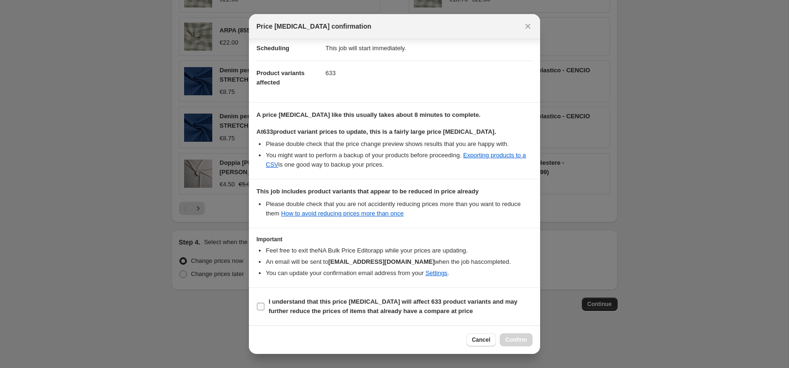
click at [260, 307] on input "I understand that this price change job will affect 633 product variants and ma…" at bounding box center [261, 307] width 8 height 8
checkbox input "true"
click at [508, 336] on span "Confirm" at bounding box center [516, 340] width 22 height 8
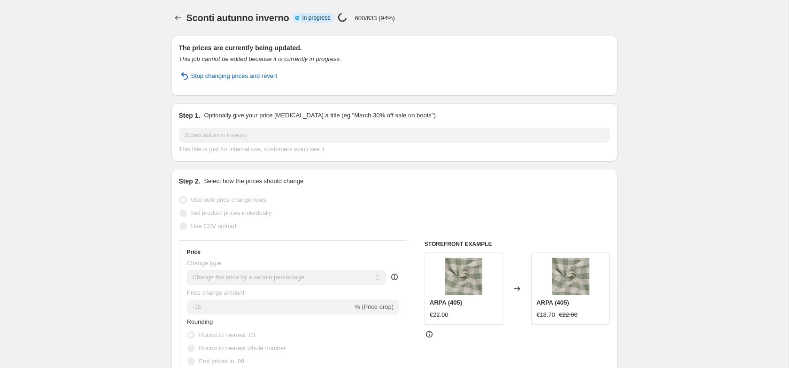
select select "percentage"
select select "collection"
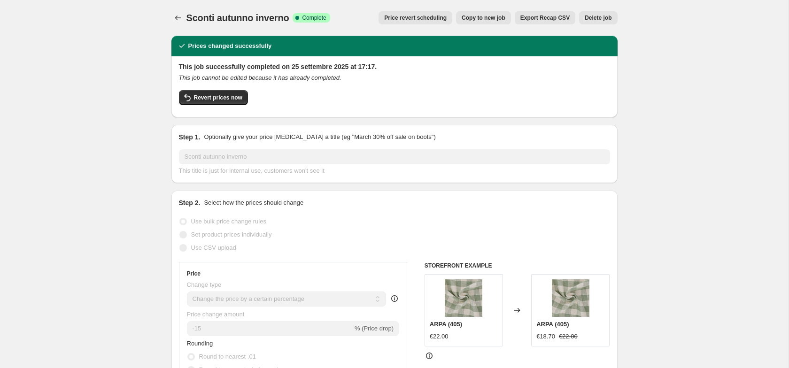
click at [176, 16] on icon "Price change jobs" at bounding box center [177, 17] width 9 height 9
